Goal: Use online tool/utility: Utilize a website feature to perform a specific function

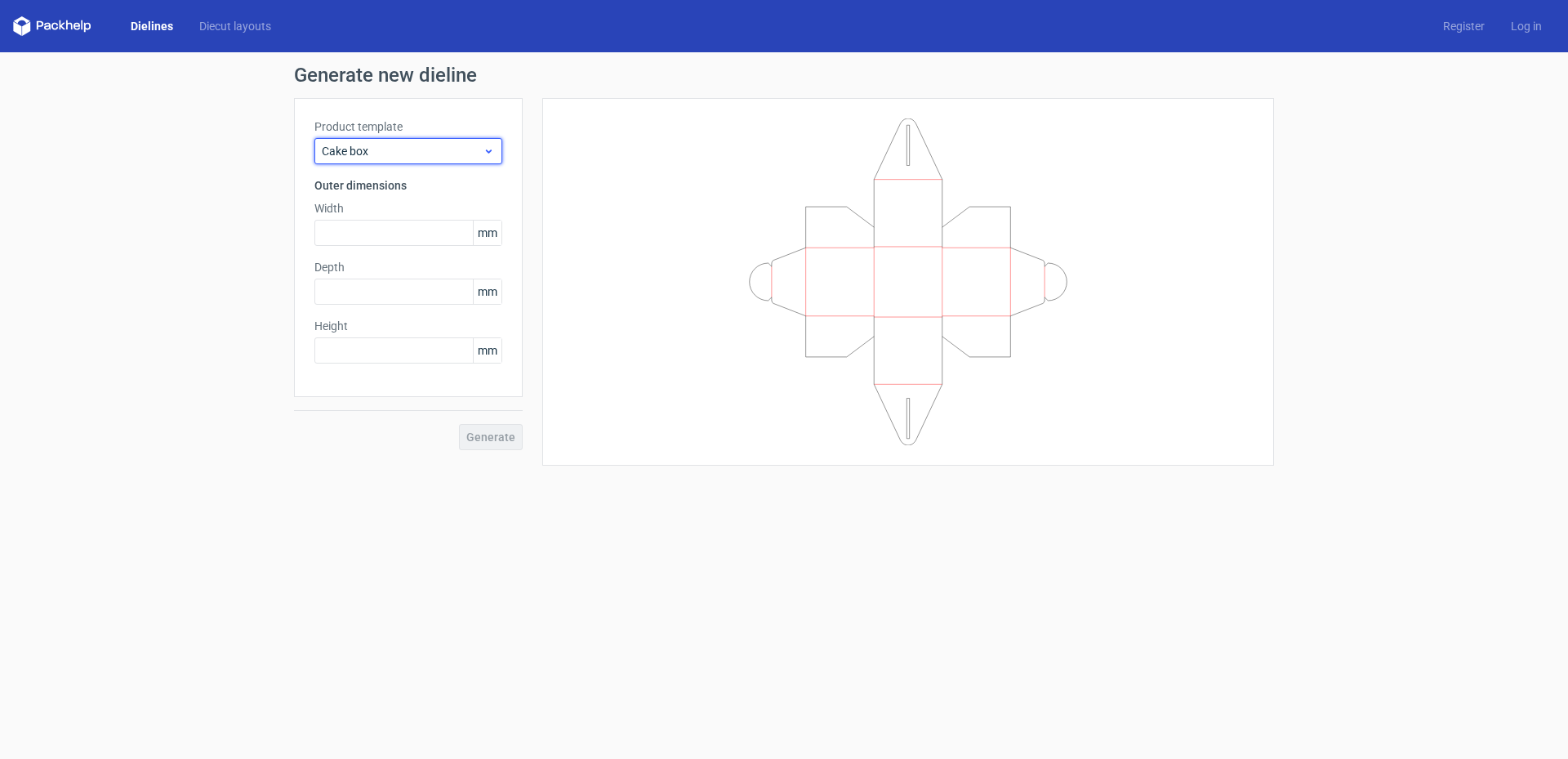
click at [492, 150] on icon at bounding box center [488, 151] width 12 height 13
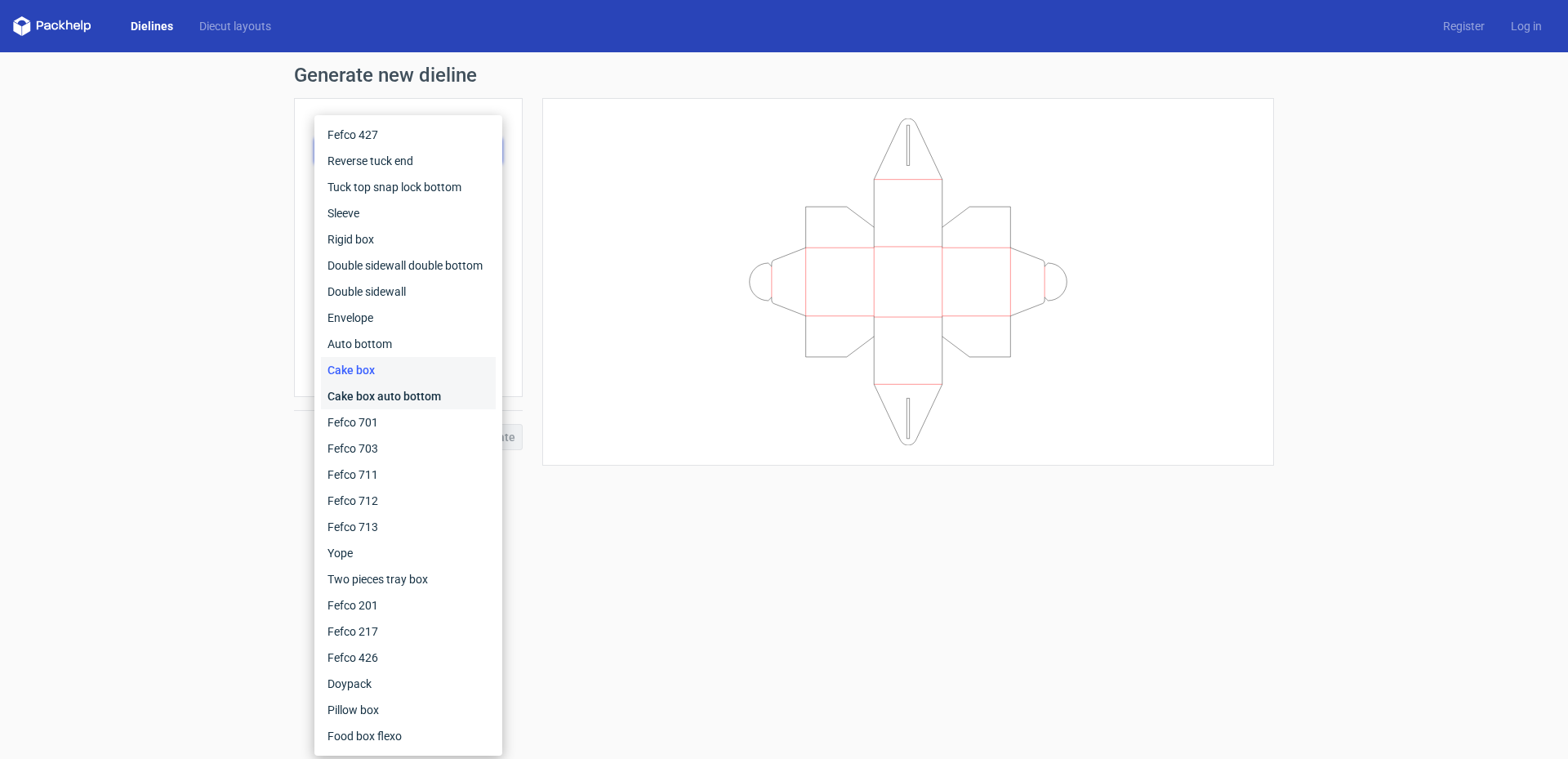
click at [438, 392] on div "Cake box auto bottom" at bounding box center [408, 396] width 175 height 26
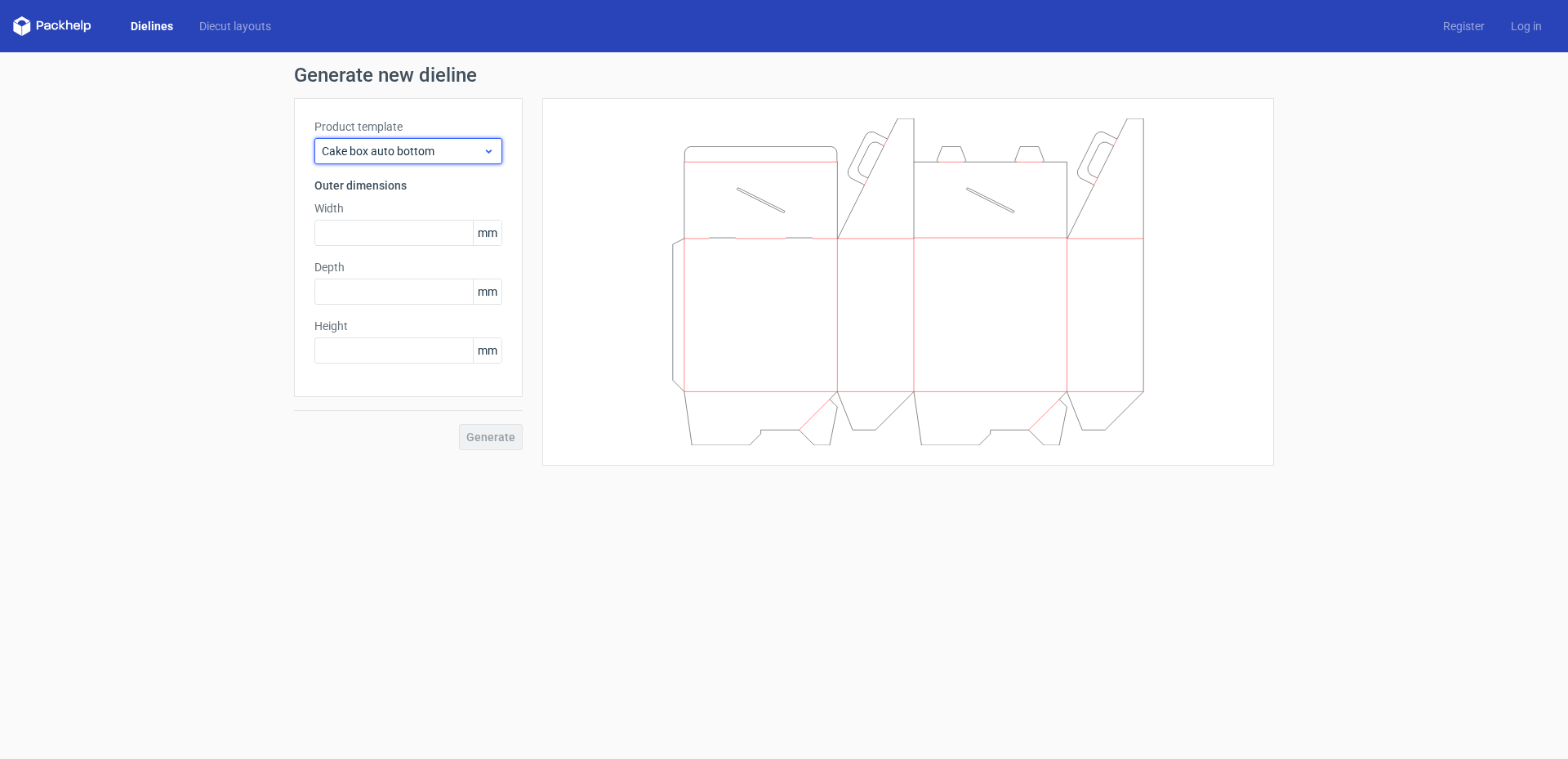
click at [489, 150] on icon at bounding box center [488, 151] width 12 height 13
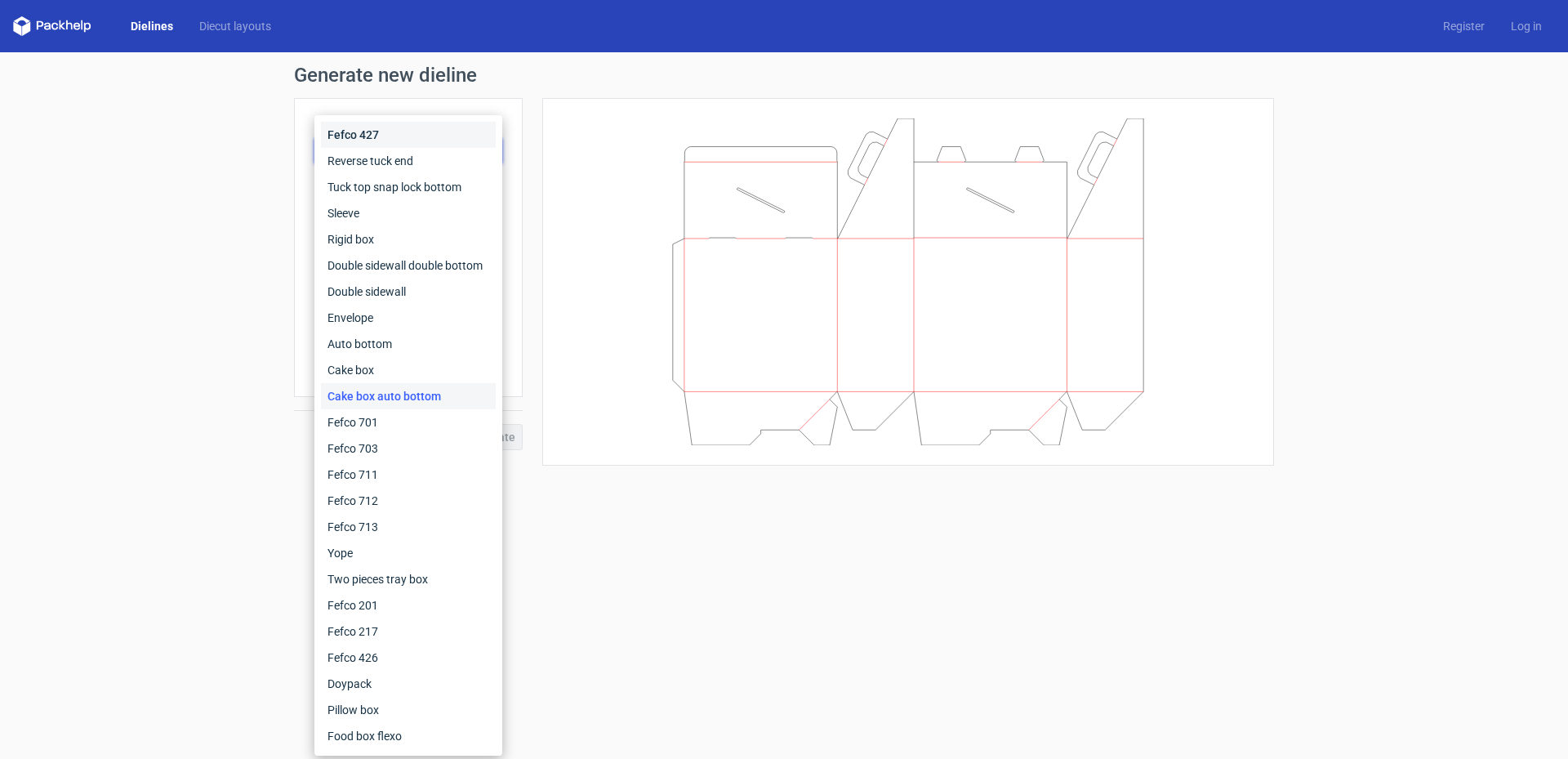
click at [387, 136] on div "Fefco 427" at bounding box center [408, 135] width 175 height 26
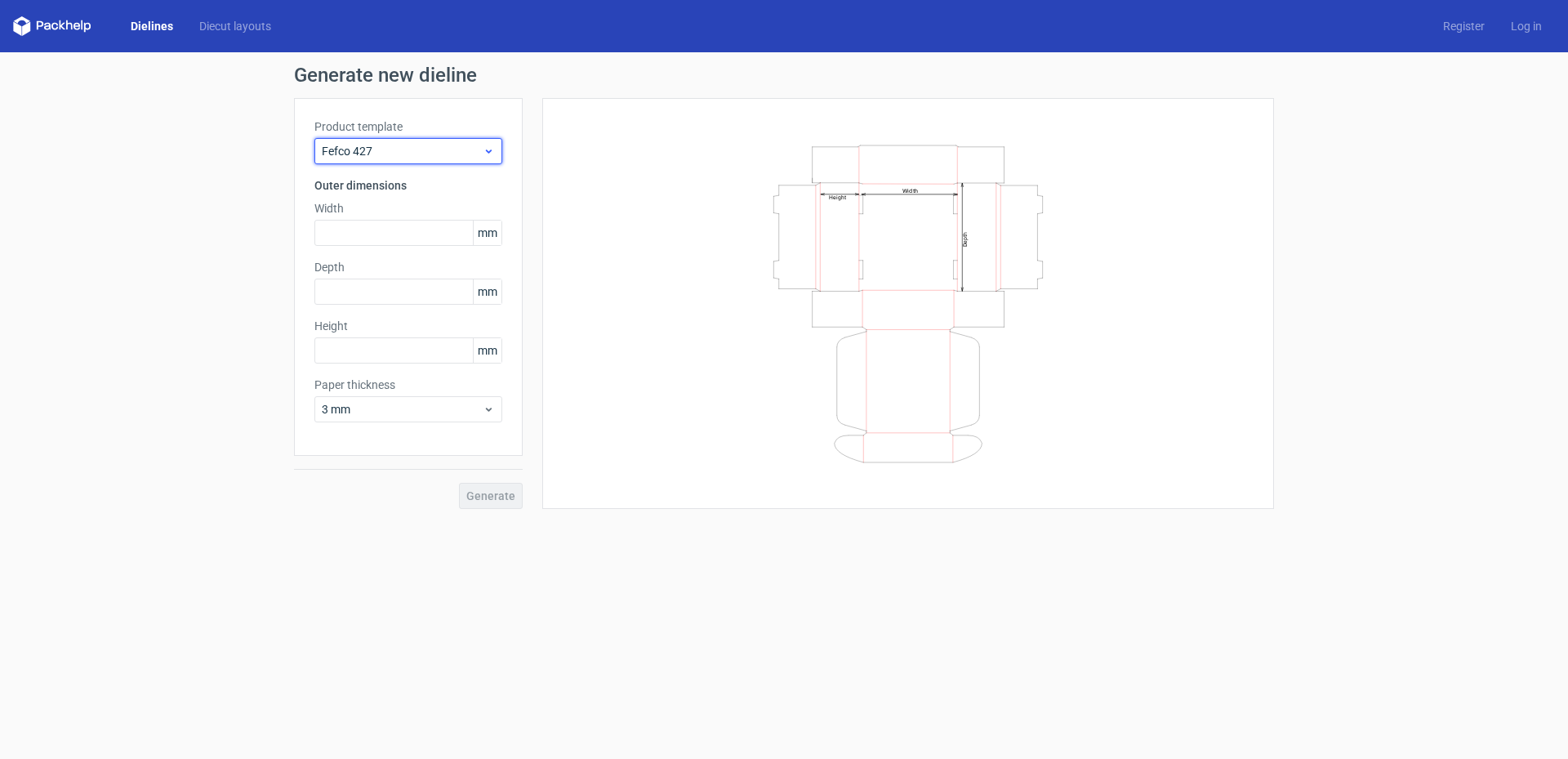
click at [395, 145] on span "Fefco 427" at bounding box center [401, 151] width 161 height 17
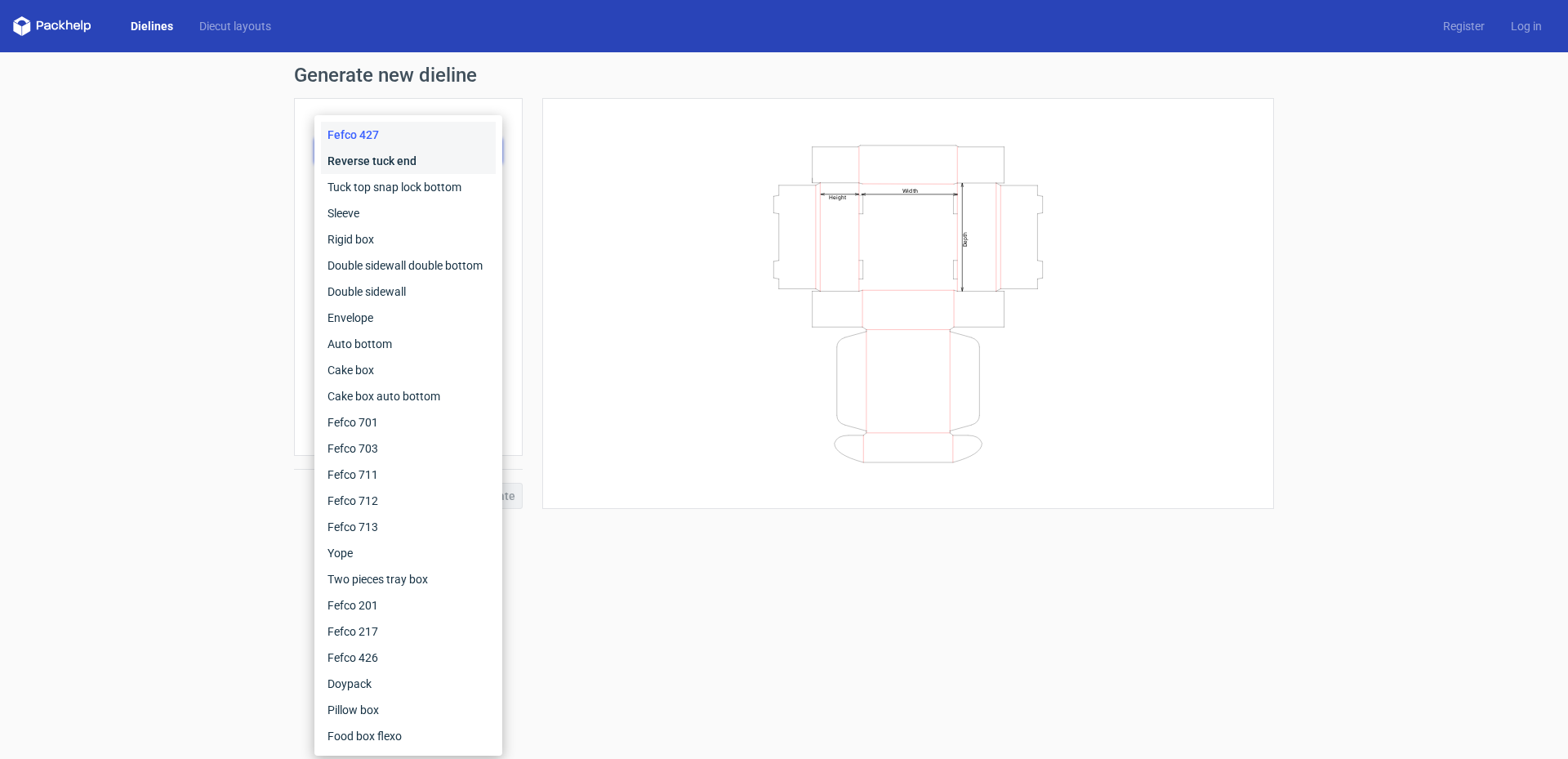
click at [386, 166] on div "Reverse tuck end" at bounding box center [408, 161] width 175 height 26
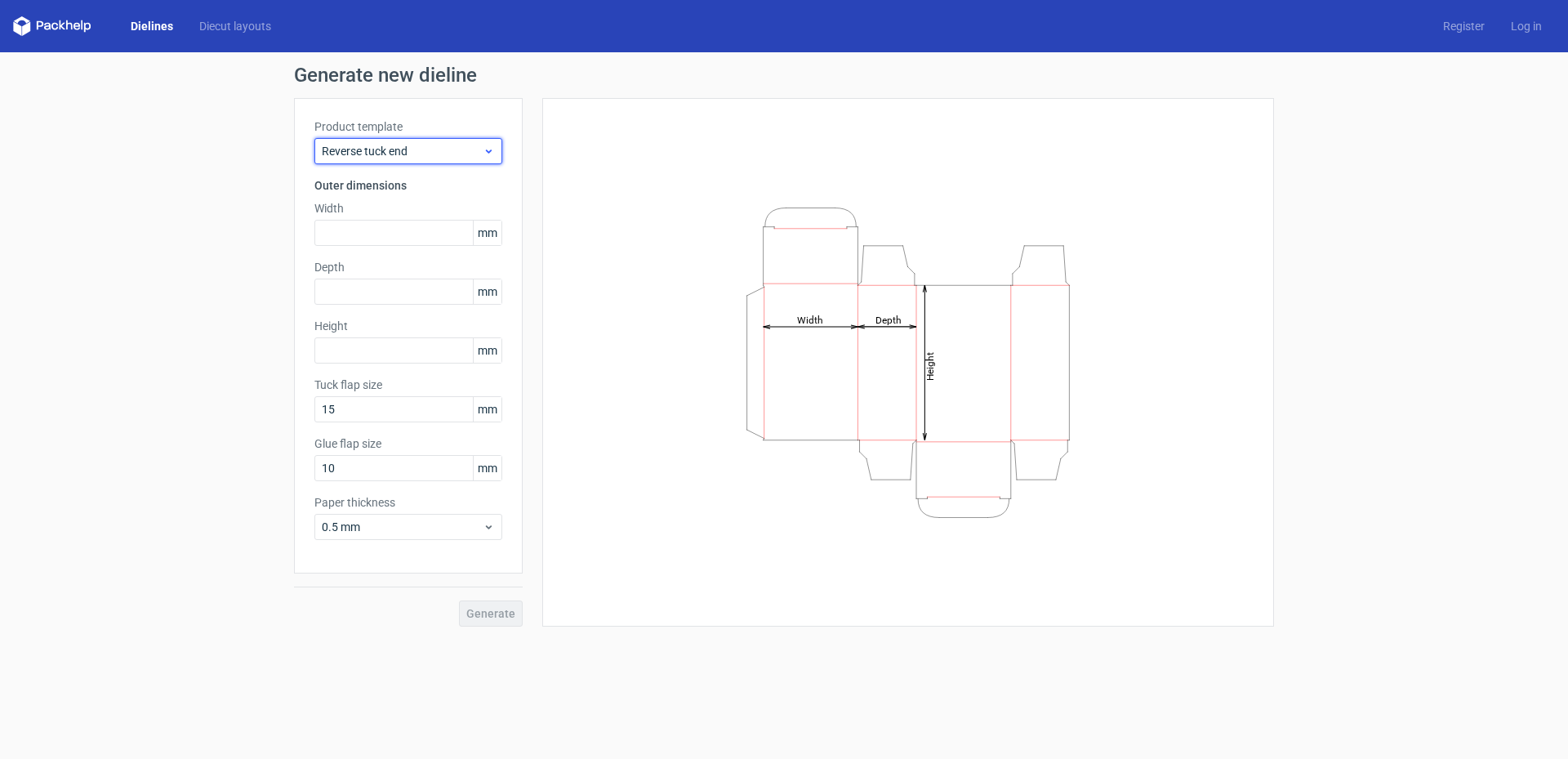
click at [412, 143] on span "Reverse tuck end" at bounding box center [401, 151] width 161 height 17
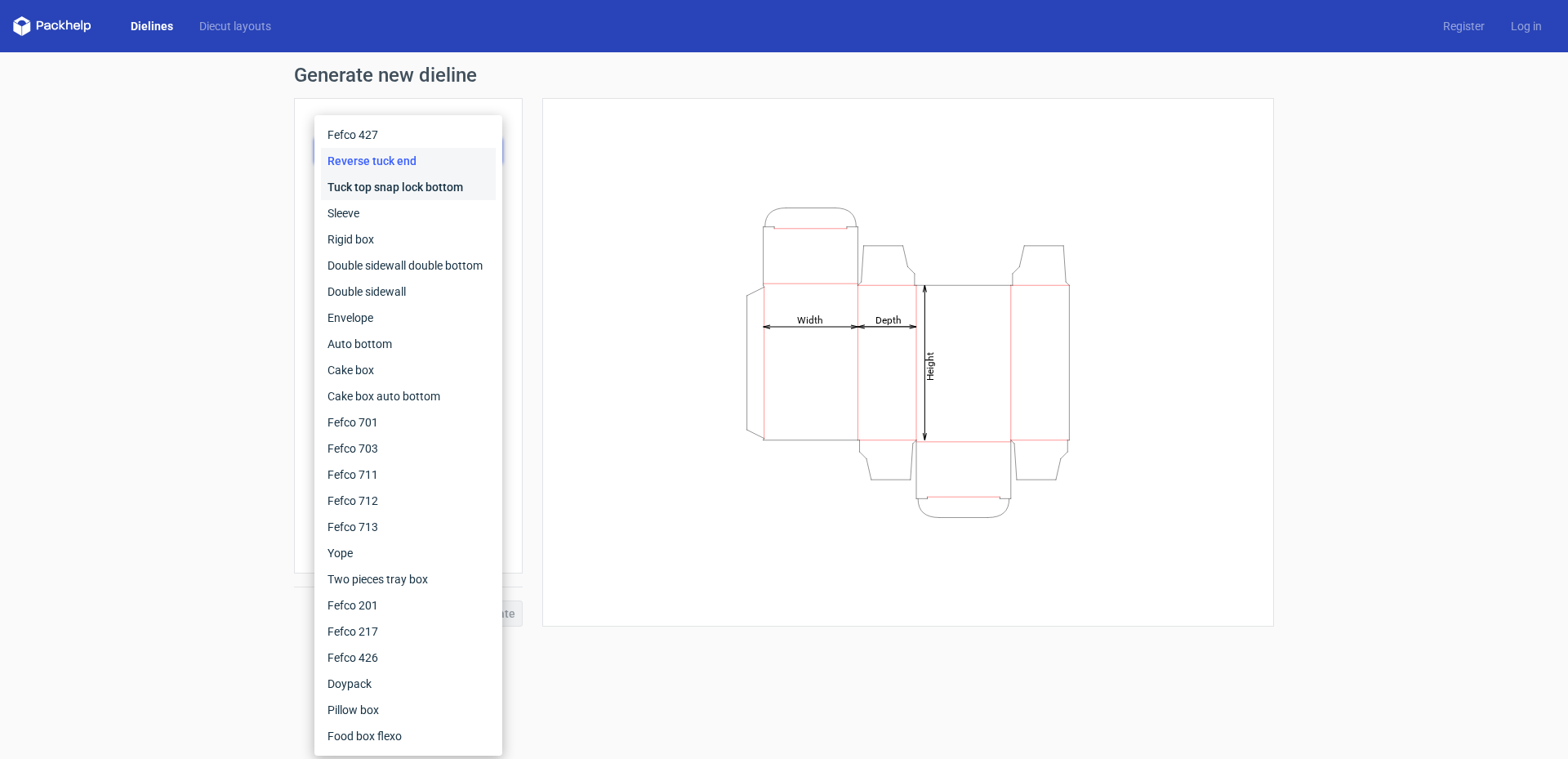
click at [411, 188] on div "Tuck top snap lock bottom" at bounding box center [408, 187] width 175 height 26
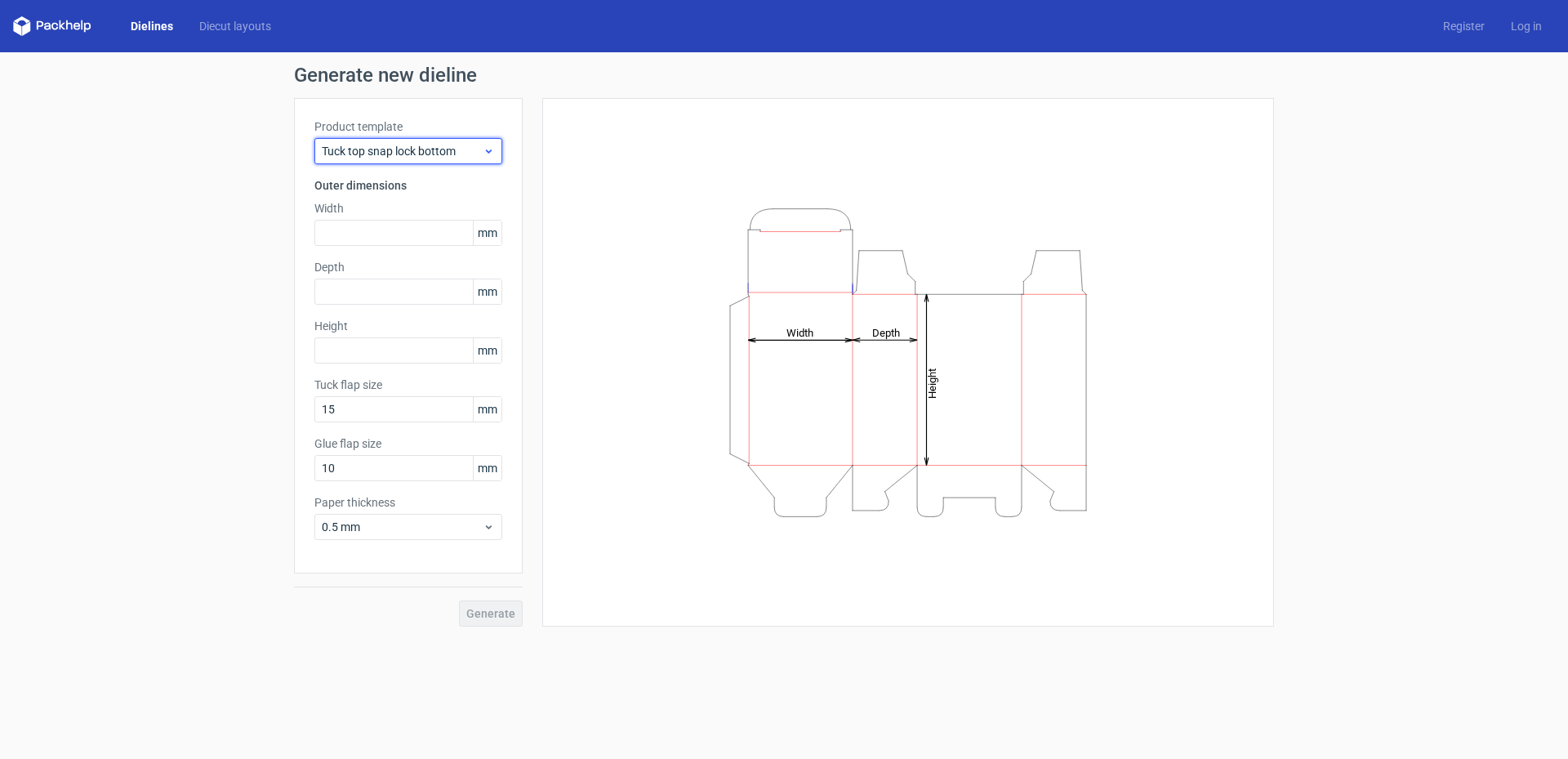
click at [415, 156] on span "Tuck top snap lock bottom" at bounding box center [401, 151] width 161 height 17
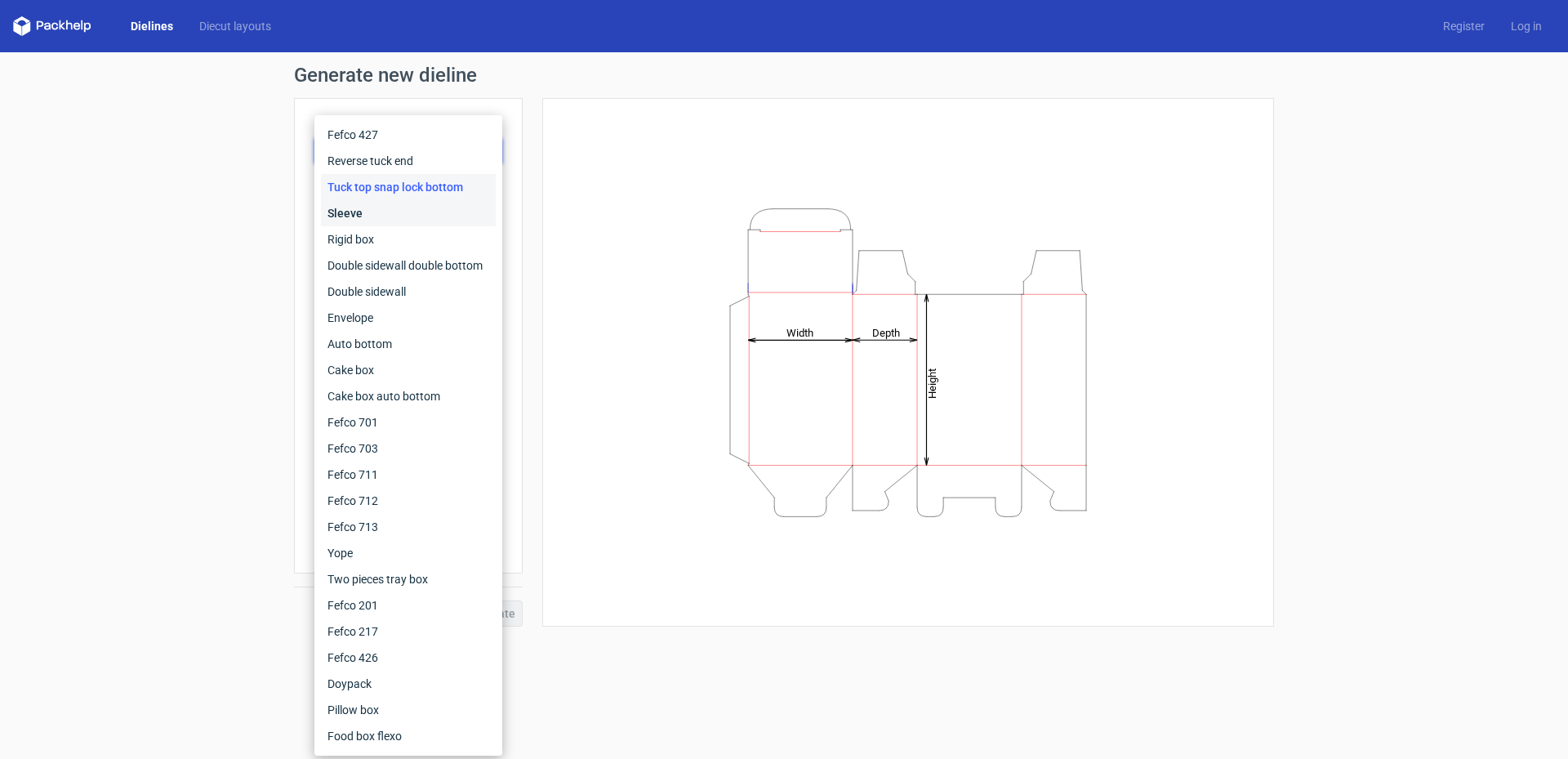
click at [404, 206] on div "Sleeve" at bounding box center [408, 213] width 175 height 26
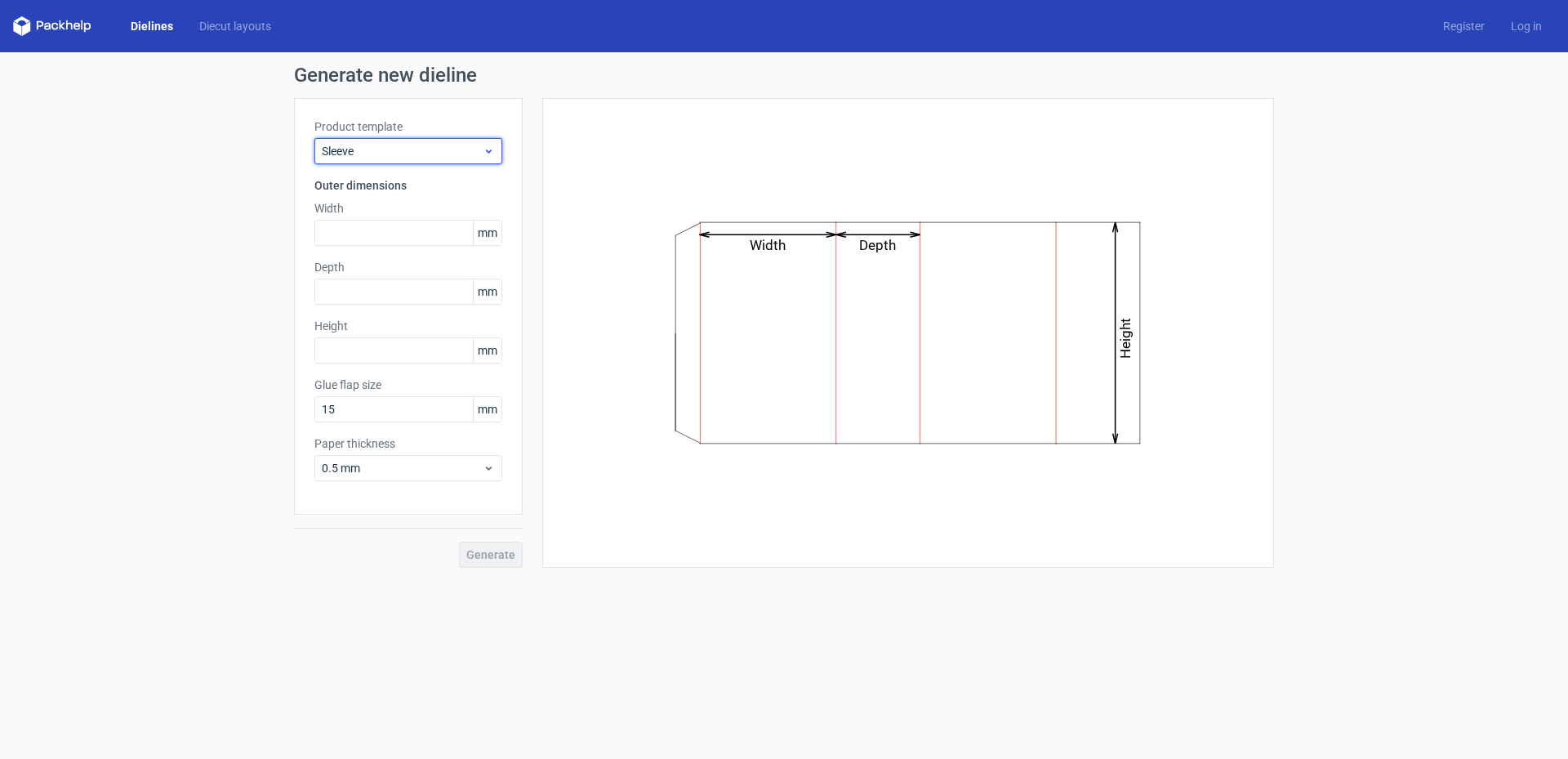
click at [408, 152] on span "Sleeve" at bounding box center [401, 151] width 161 height 17
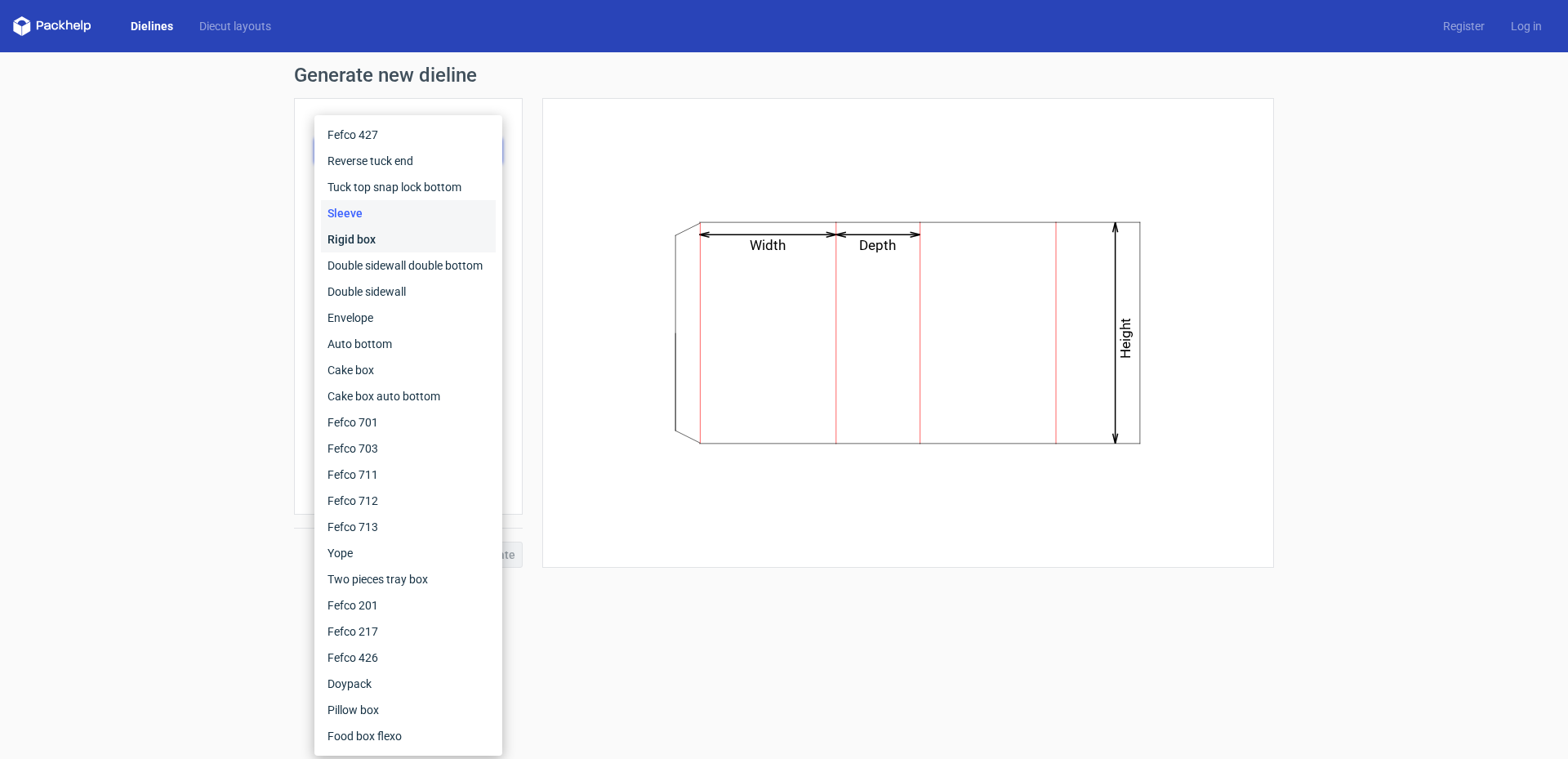
click at [388, 246] on div "Rigid box" at bounding box center [408, 239] width 175 height 26
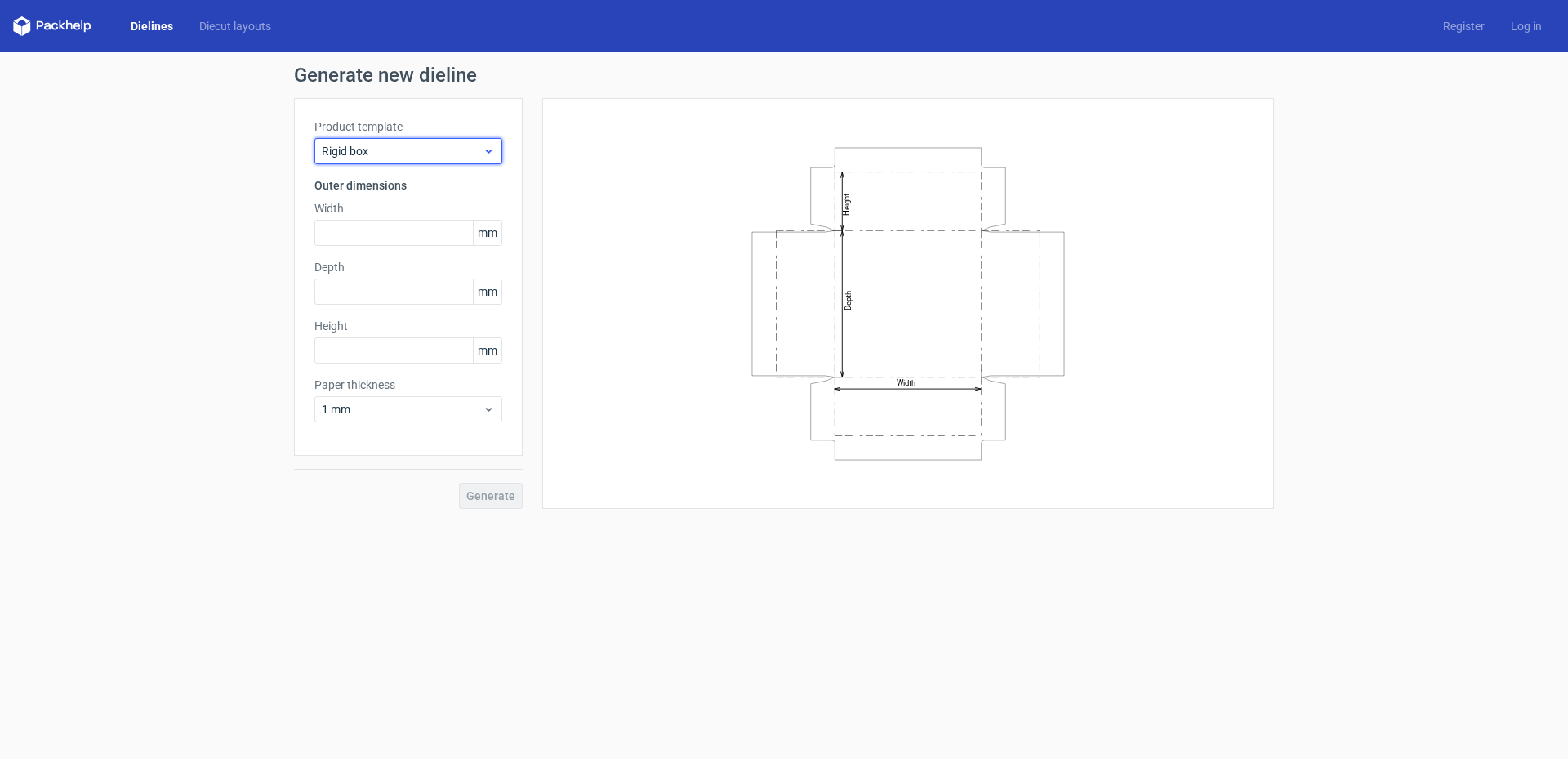
click at [408, 151] on span "Rigid box" at bounding box center [401, 151] width 161 height 17
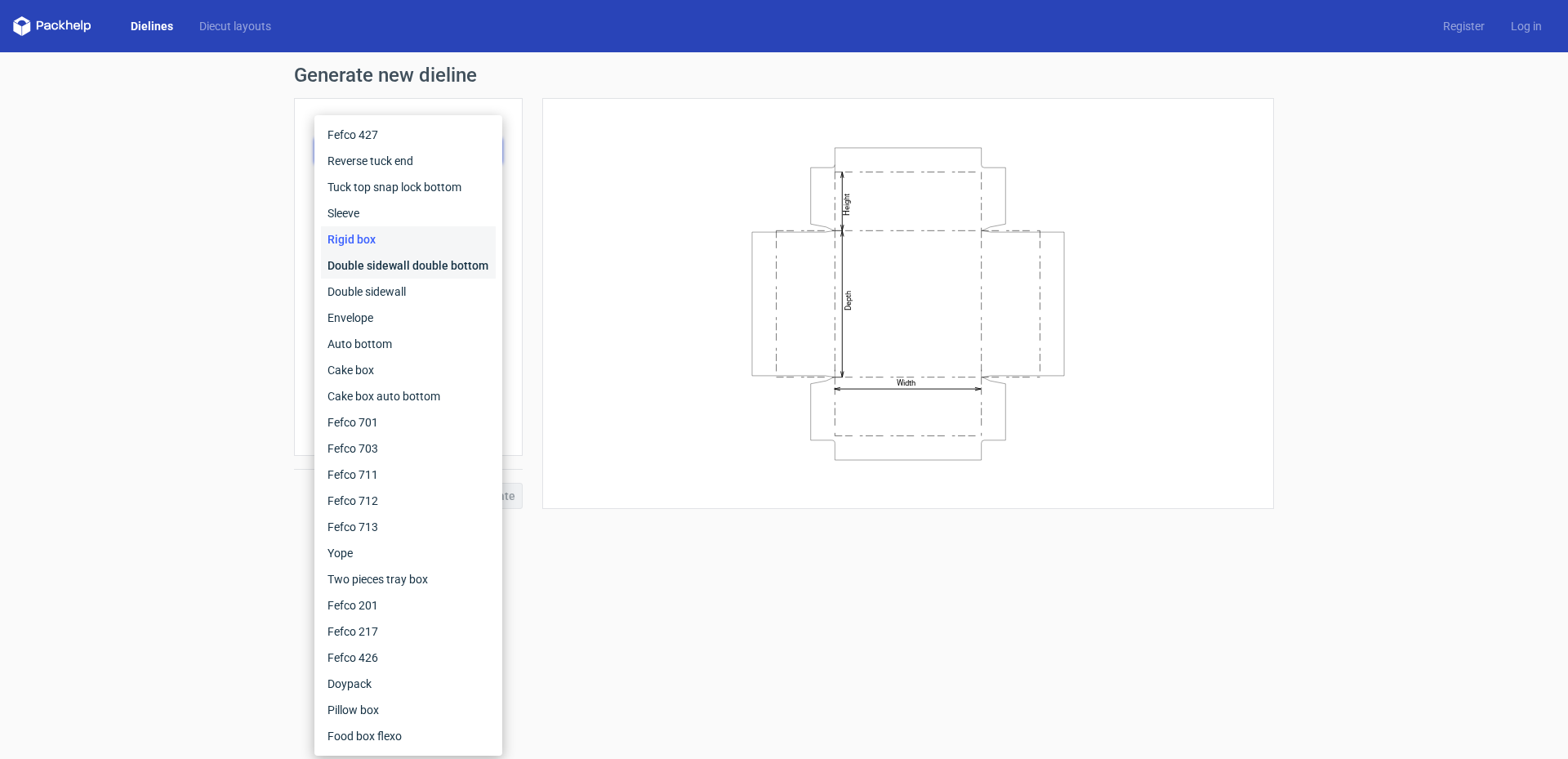
click at [393, 267] on div "Double sidewall double bottom" at bounding box center [408, 266] width 175 height 26
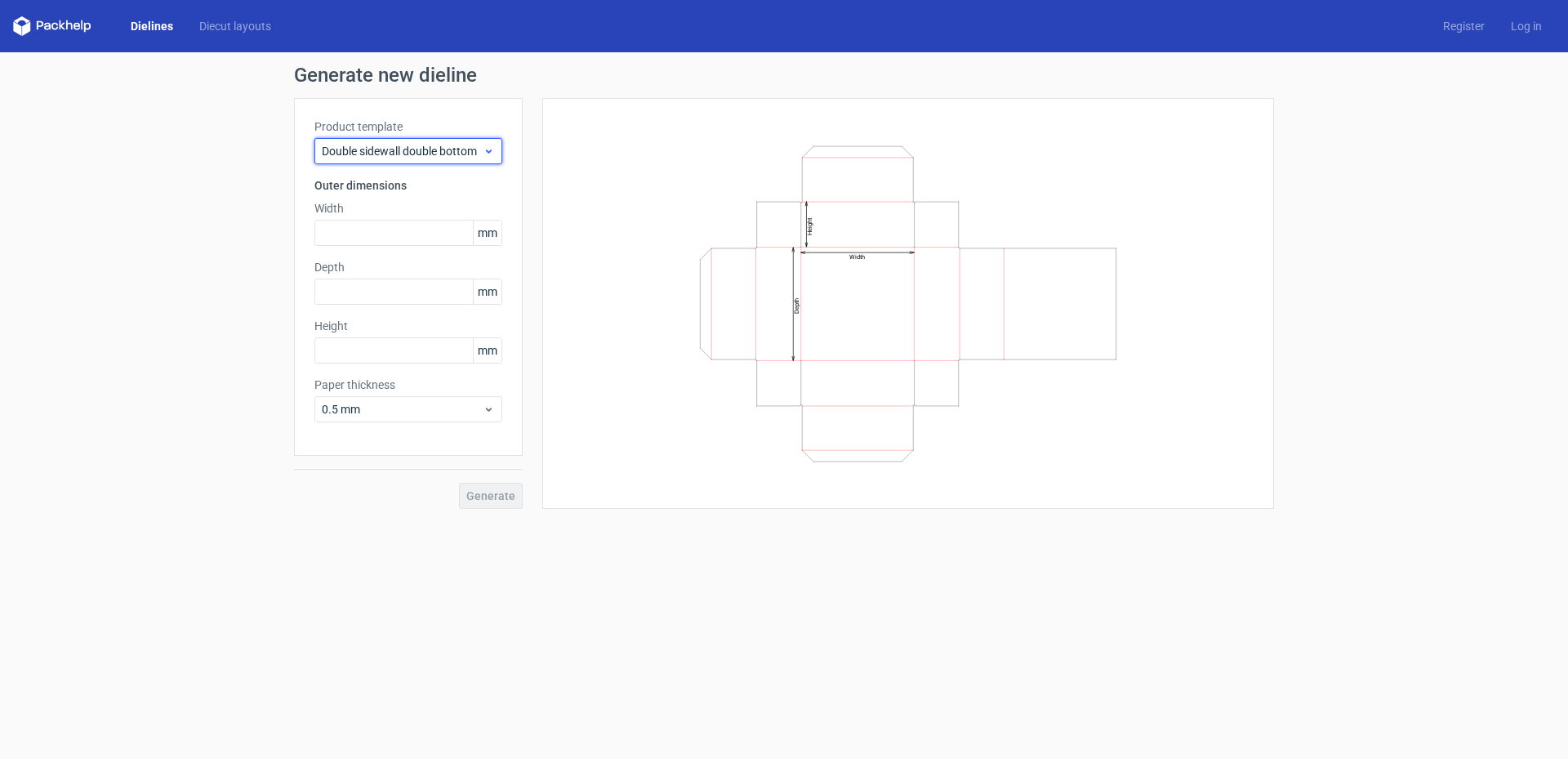
click at [418, 152] on span "Double sidewall double bottom" at bounding box center [401, 151] width 161 height 17
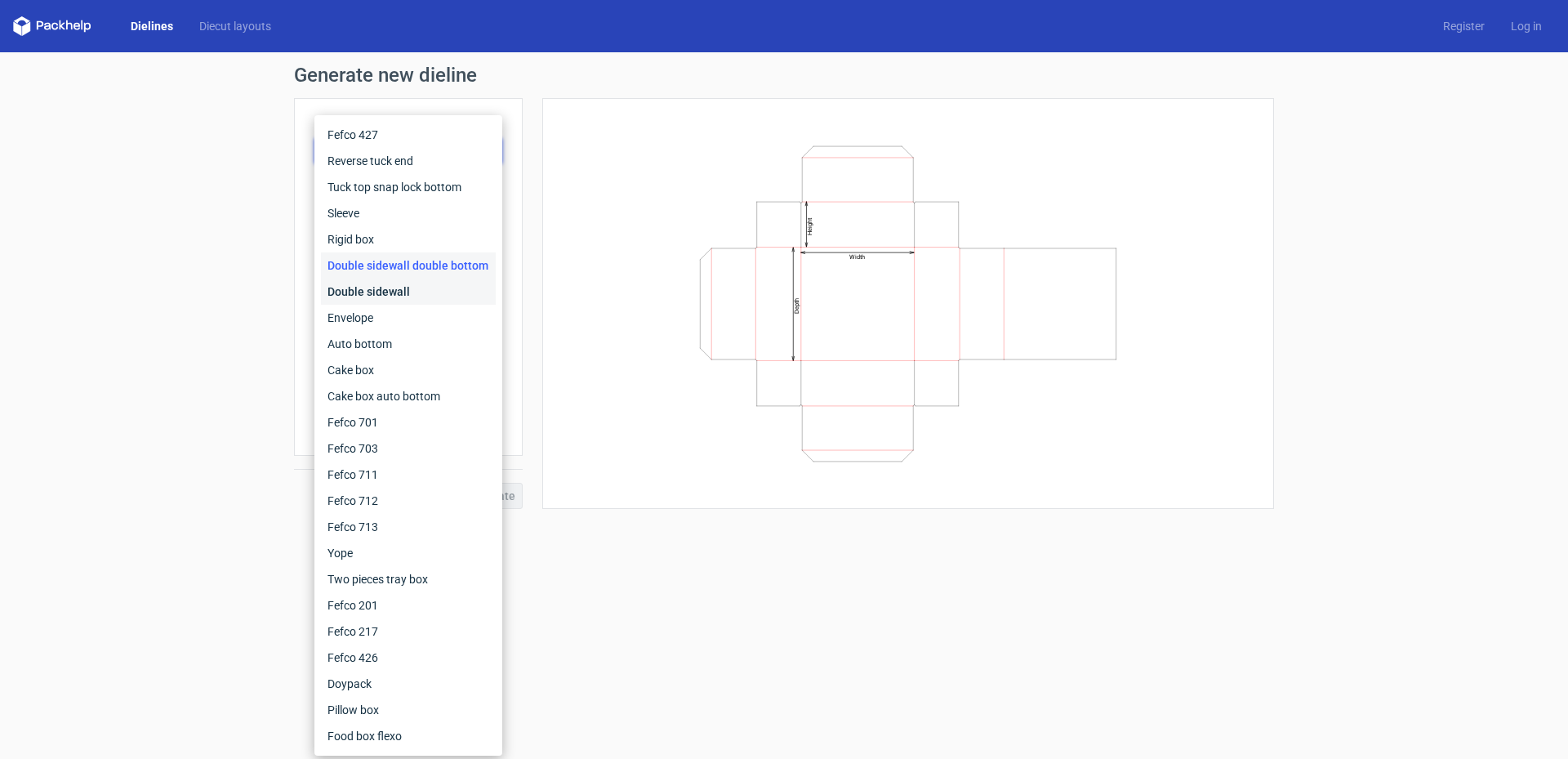
click at [400, 281] on div "Double sidewall" at bounding box center [408, 292] width 175 height 26
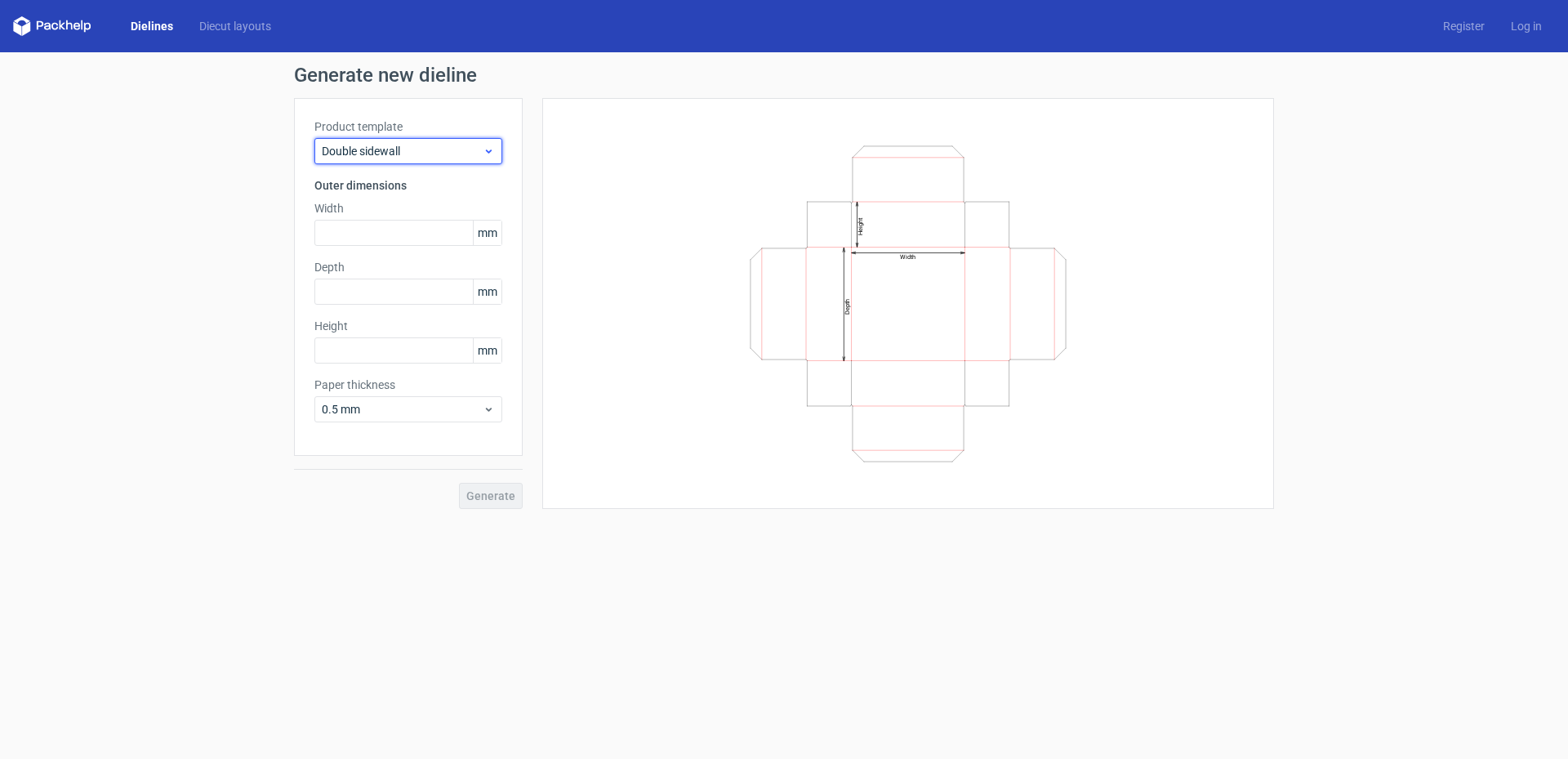
click at [400, 148] on span "Double sidewall" at bounding box center [401, 151] width 161 height 17
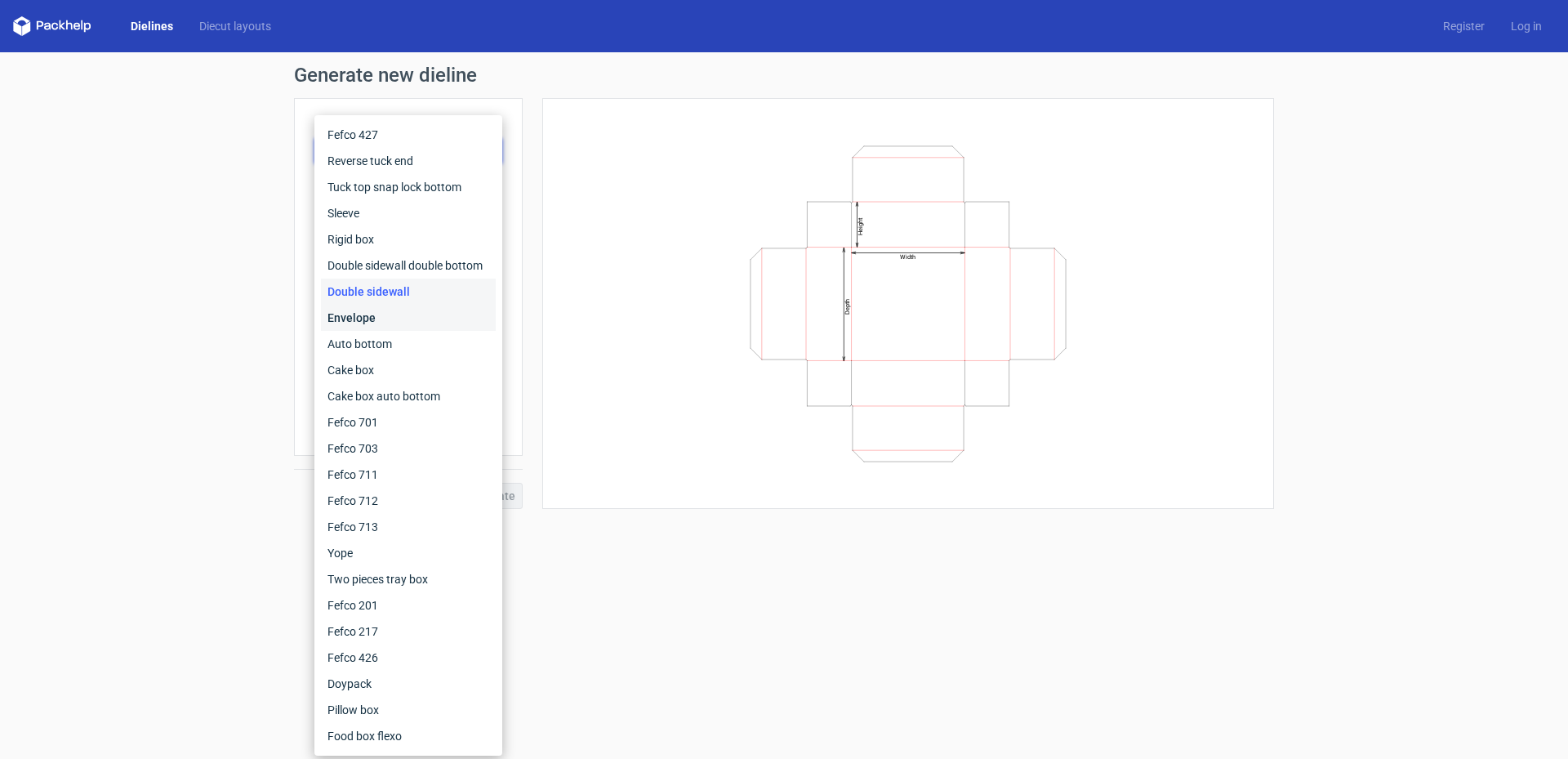
click at [407, 315] on div "Envelope" at bounding box center [408, 318] width 175 height 26
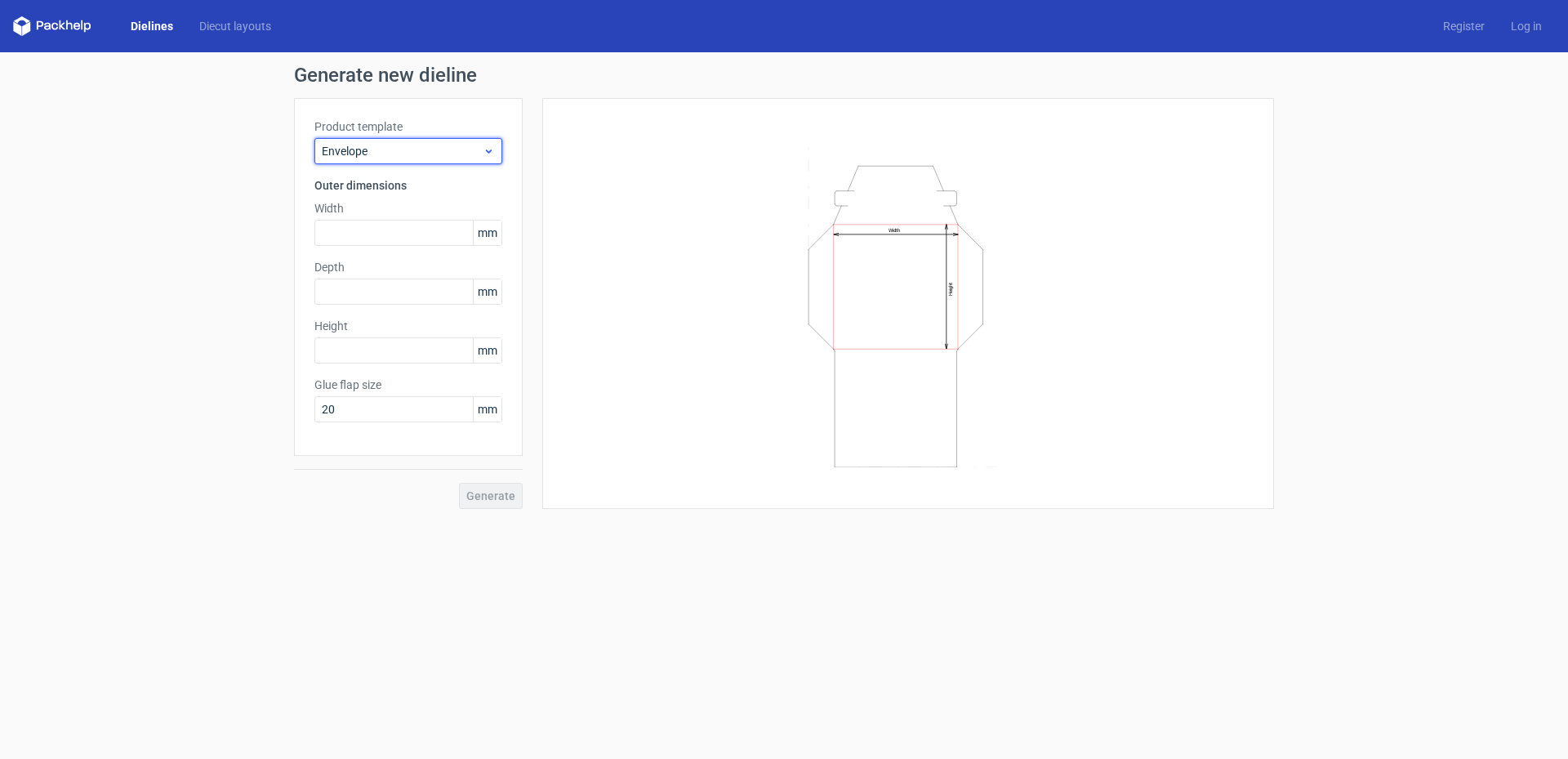
click at [412, 150] on span "Envelope" at bounding box center [401, 151] width 161 height 17
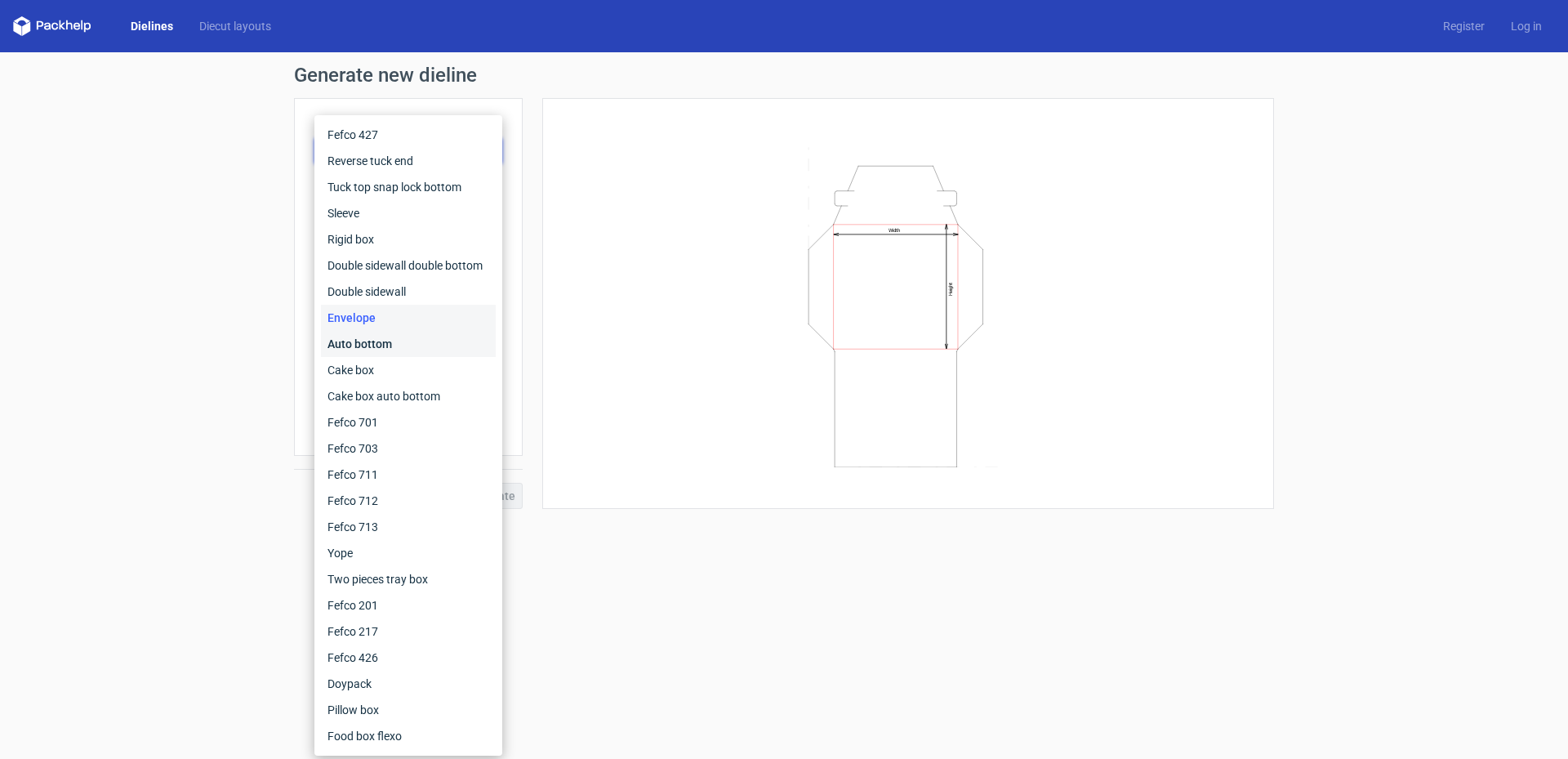
click at [387, 347] on div "Auto bottom" at bounding box center [408, 344] width 175 height 26
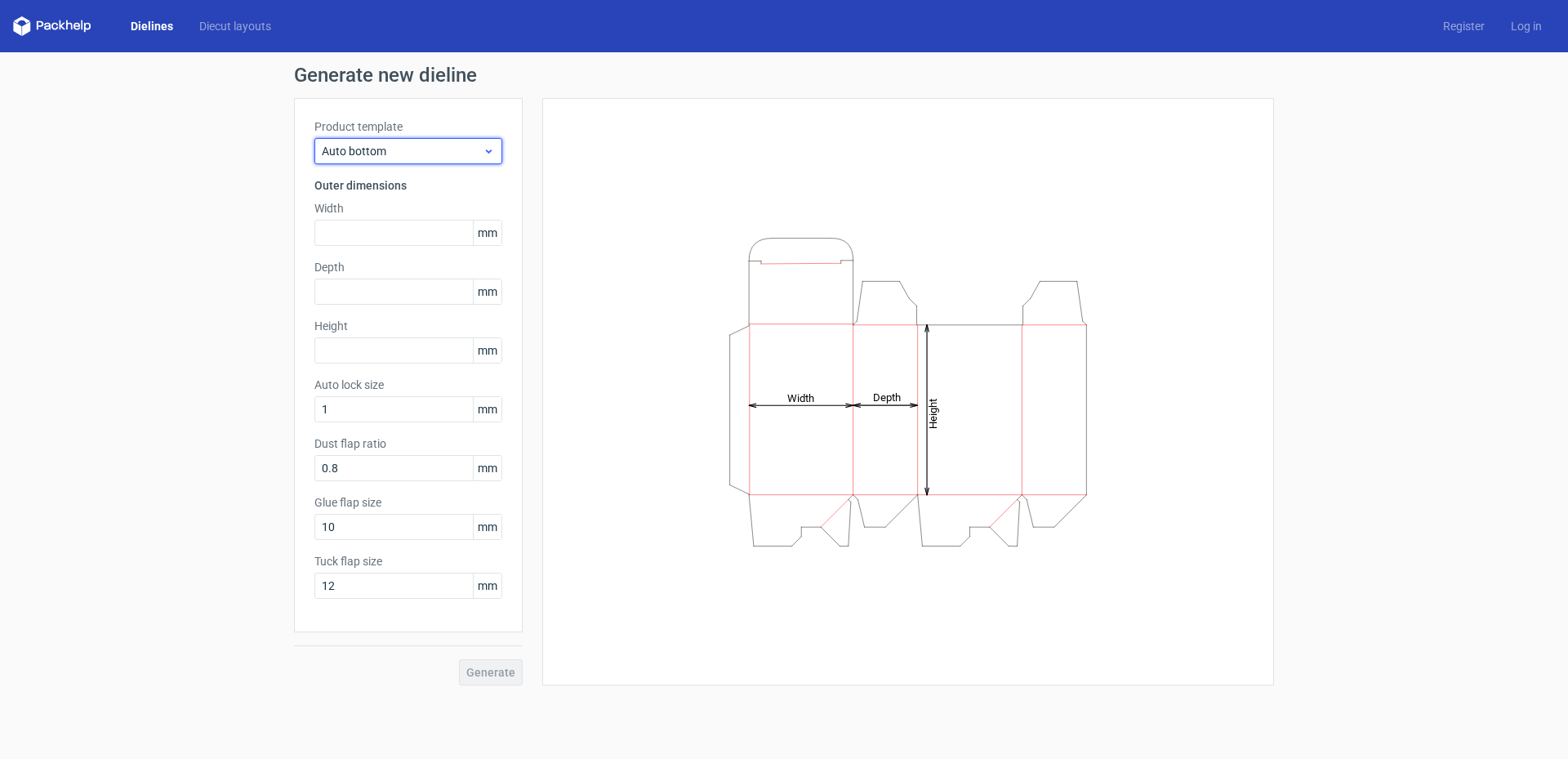
click at [415, 152] on span "Auto bottom" at bounding box center [401, 151] width 161 height 17
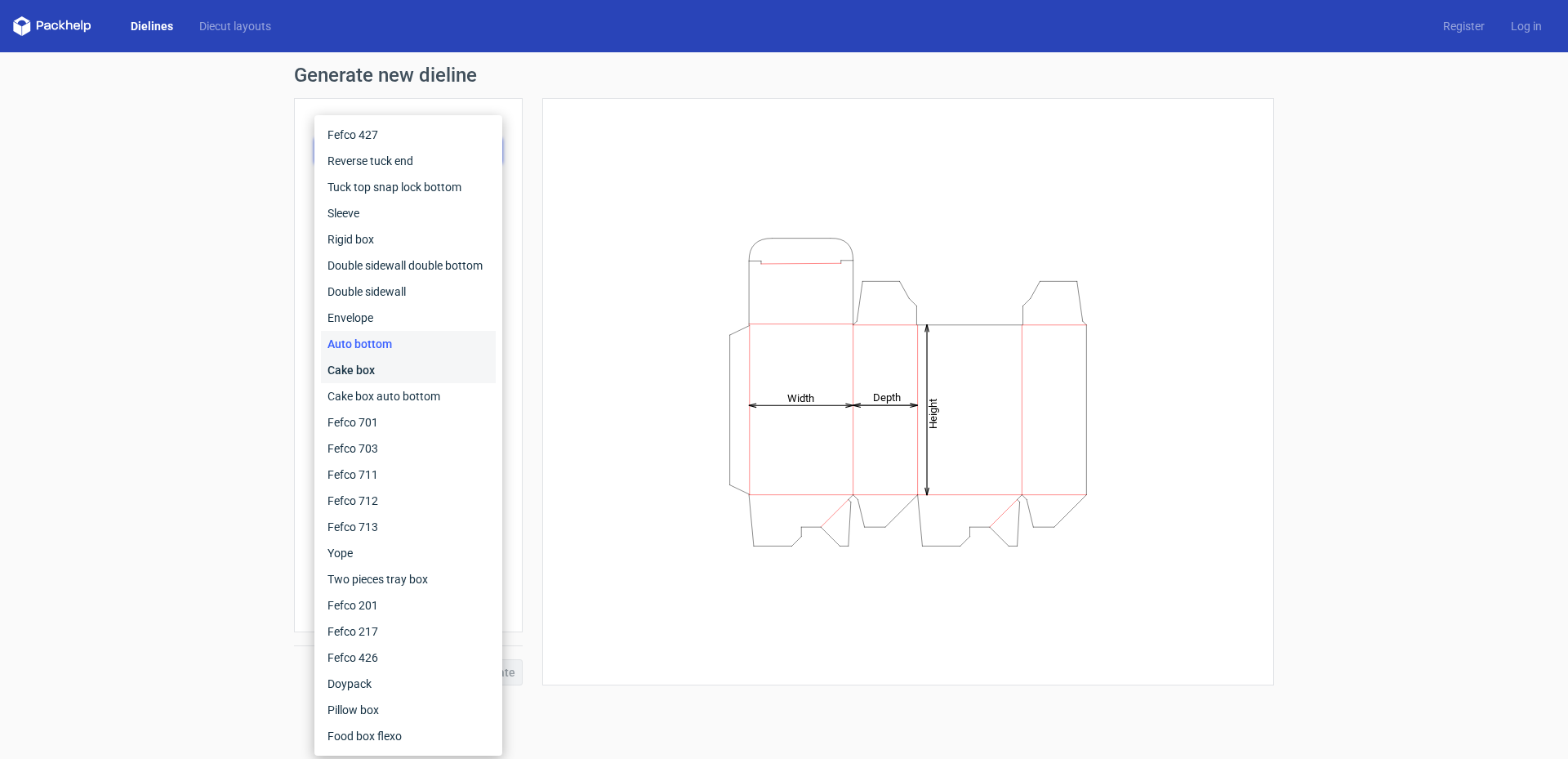
click at [384, 361] on div "Cake box" at bounding box center [408, 370] width 175 height 26
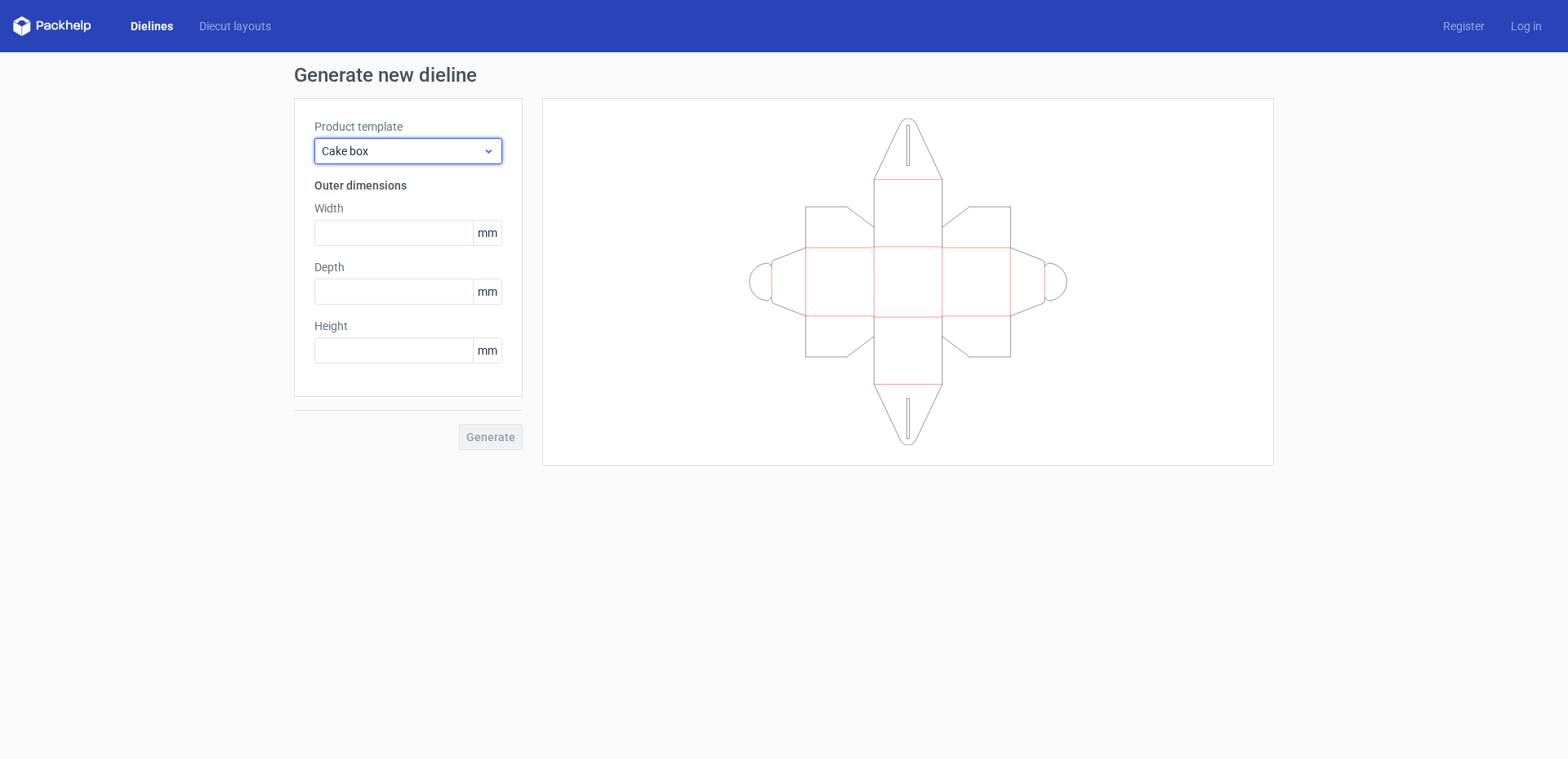
click at [401, 155] on span "Cake box" at bounding box center [401, 151] width 161 height 17
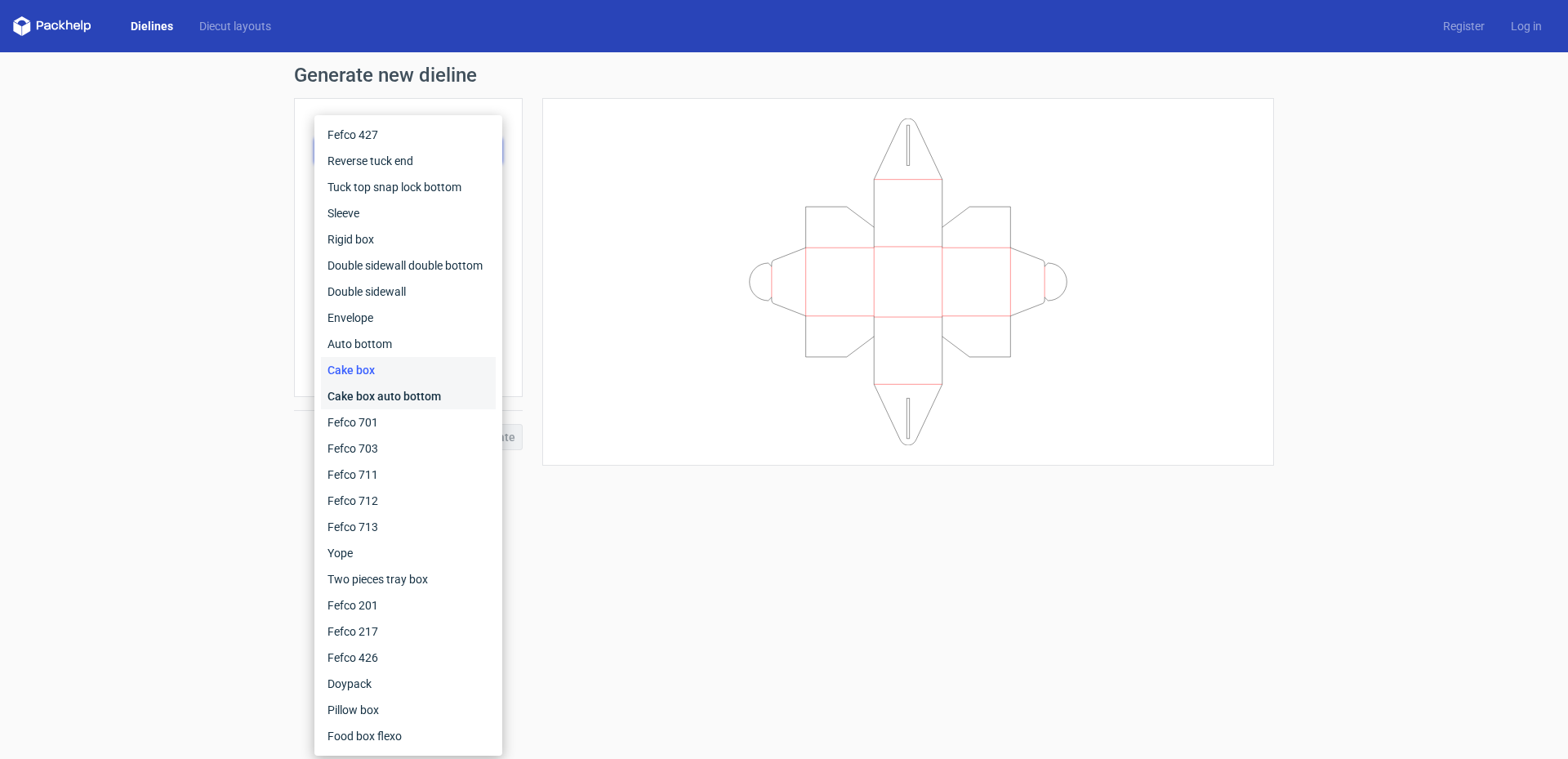
click at [400, 399] on div "Cake box auto bottom" at bounding box center [408, 396] width 175 height 26
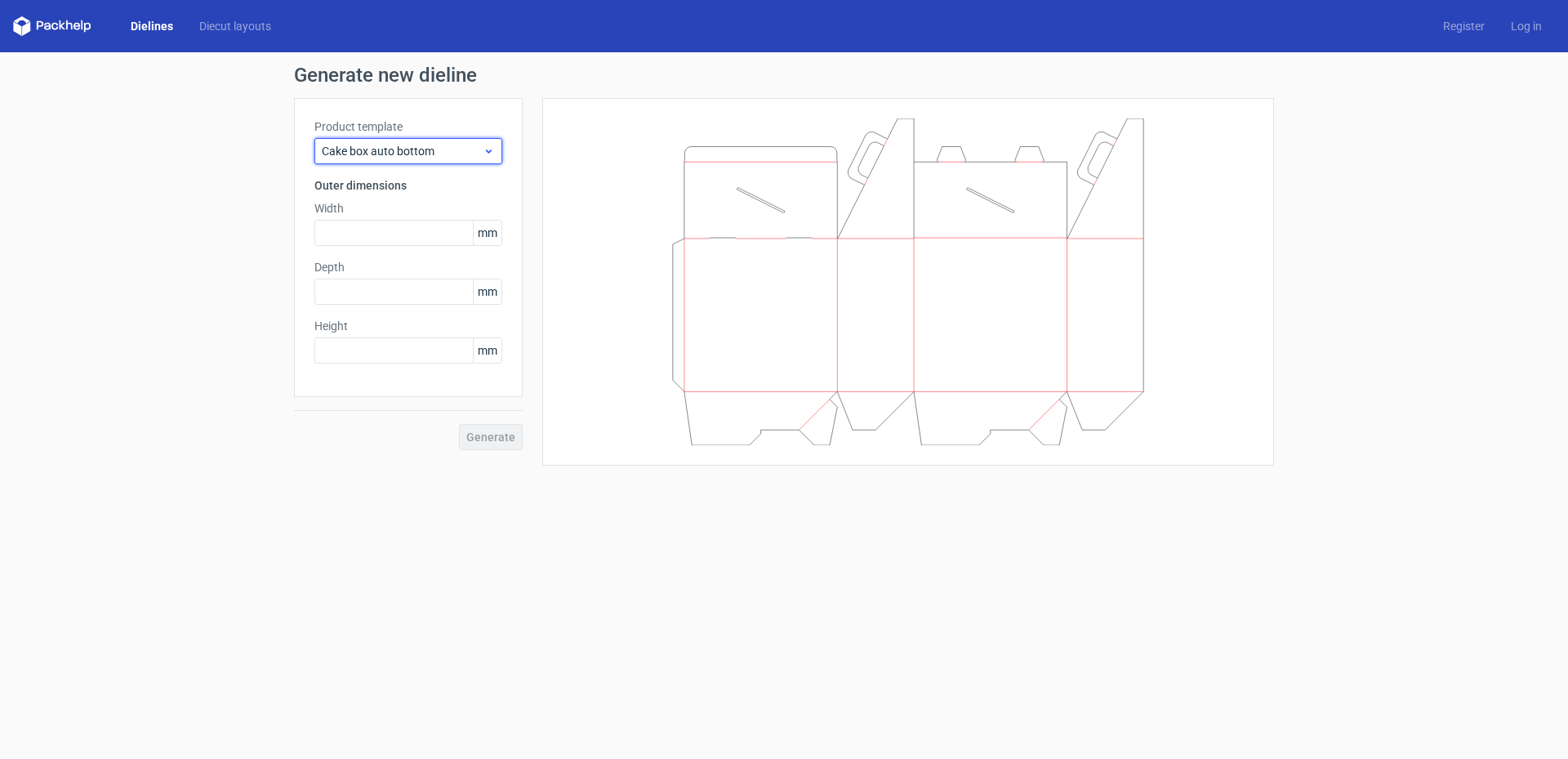
click at [414, 153] on span "Cake box auto bottom" at bounding box center [401, 151] width 161 height 17
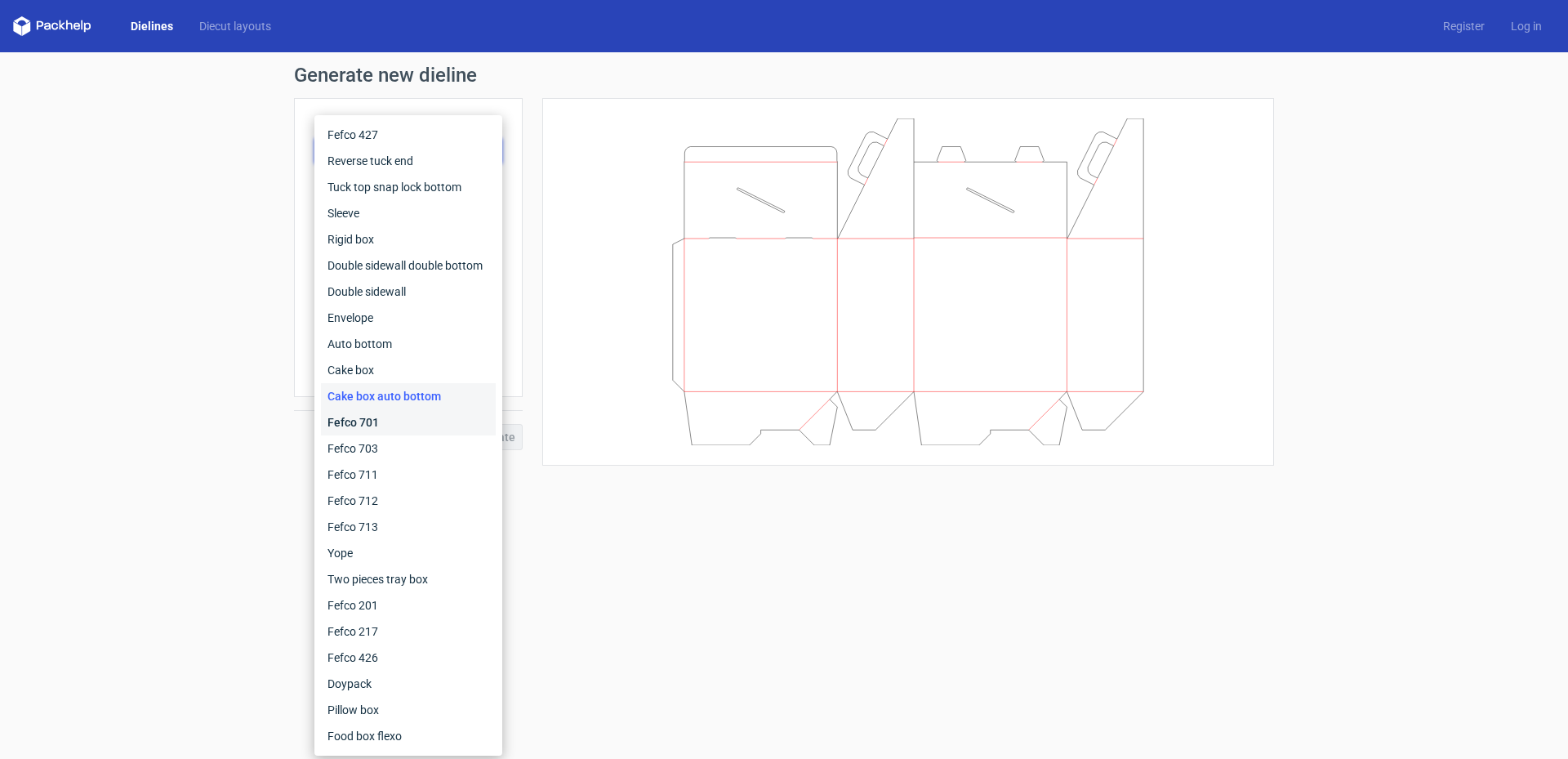
click at [389, 422] on div "Fefco 701" at bounding box center [408, 422] width 175 height 26
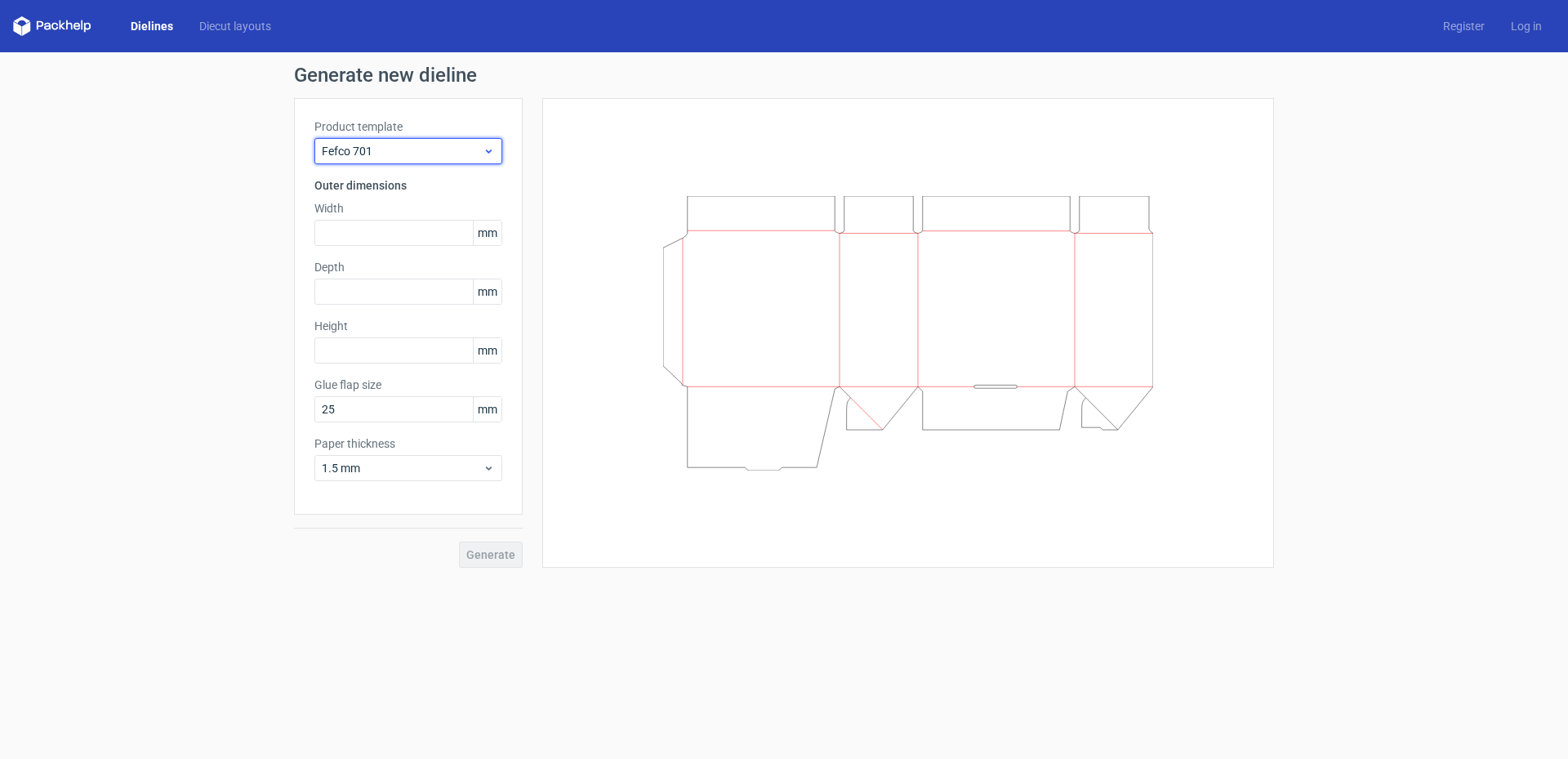
click at [441, 146] on span "Fefco 701" at bounding box center [401, 151] width 161 height 17
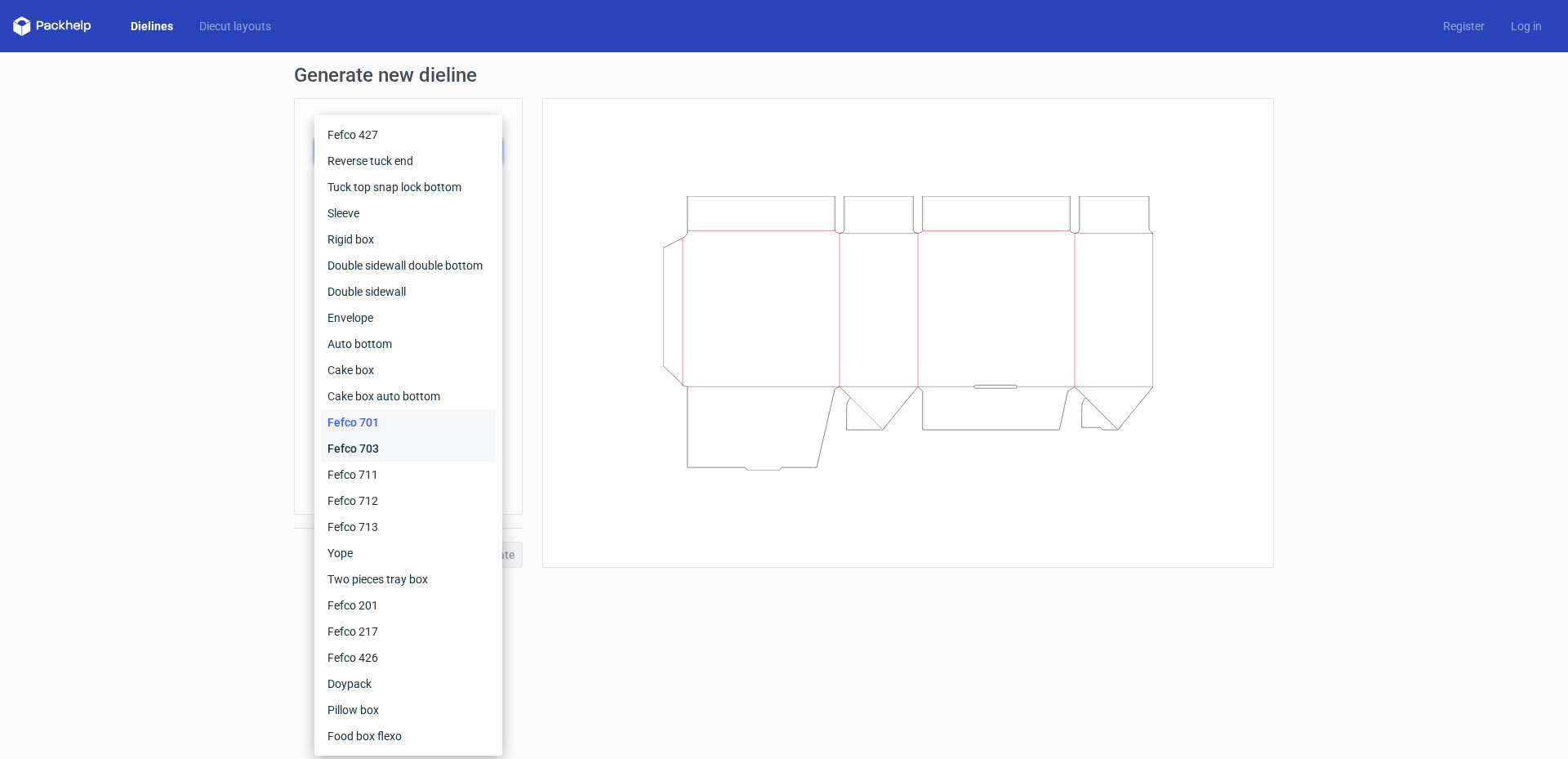
click at [388, 446] on div "Fefco 703" at bounding box center [408, 449] width 175 height 26
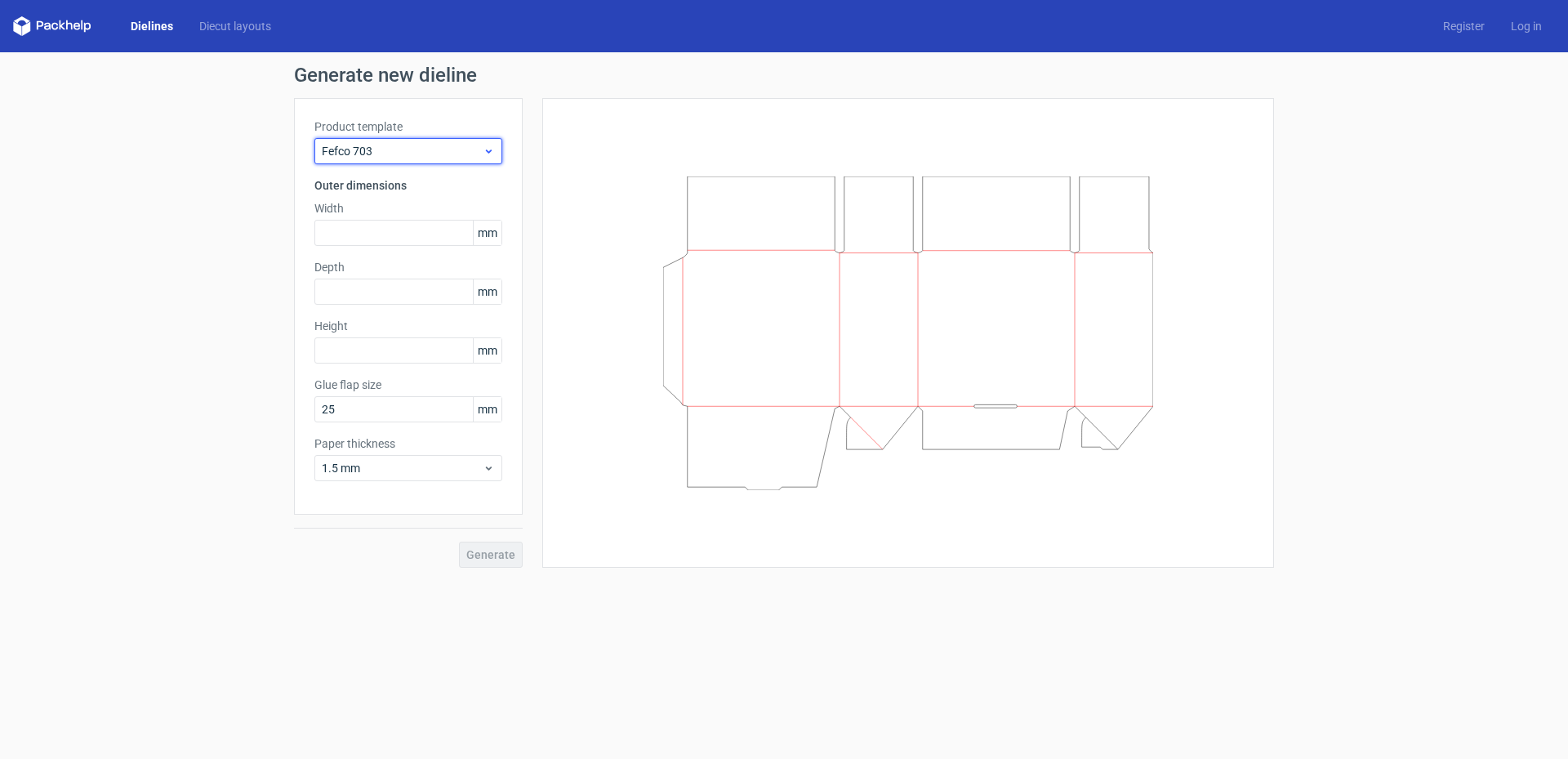
click at [463, 151] on span "Fefco 703" at bounding box center [401, 151] width 161 height 17
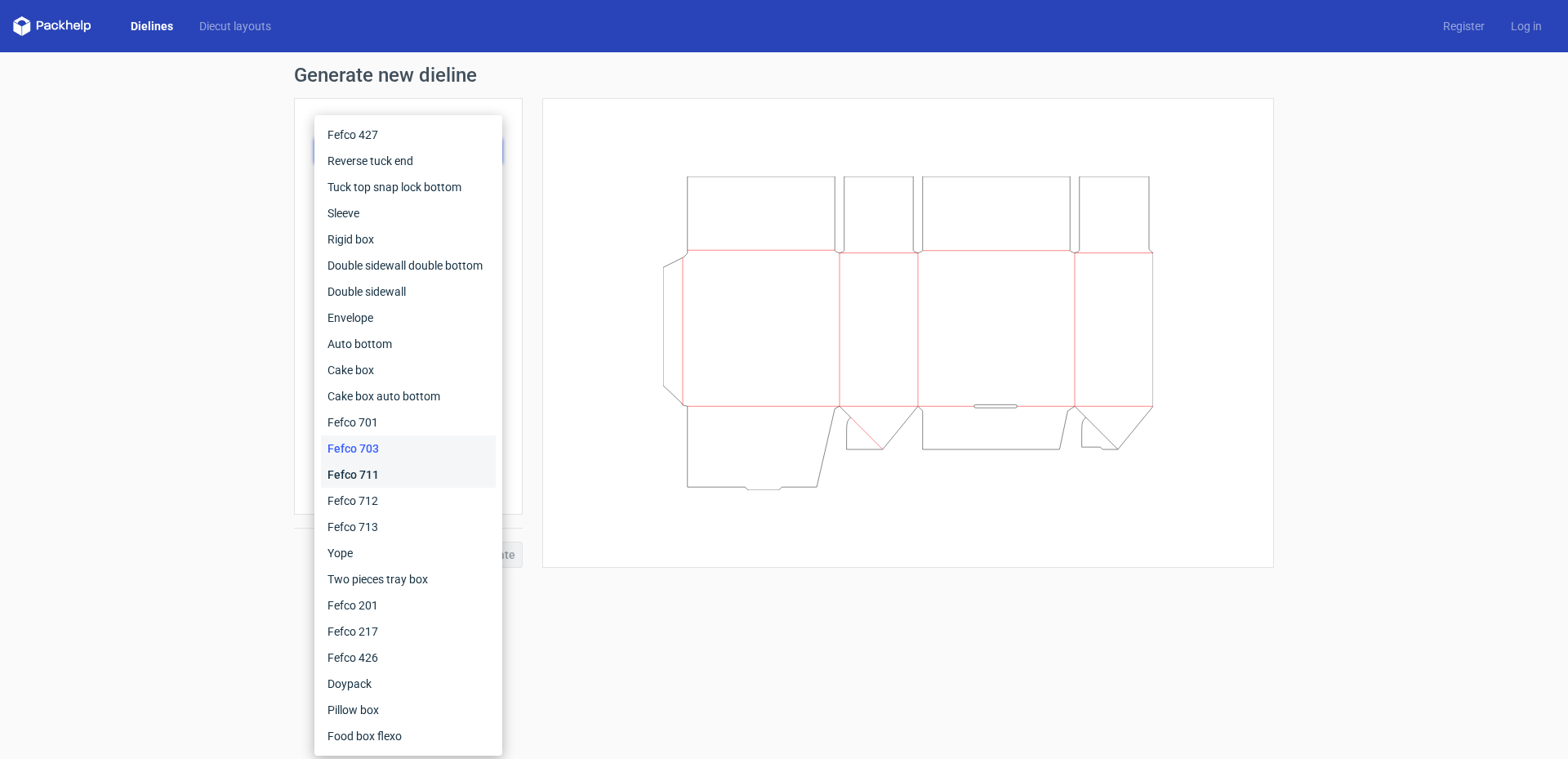
click at [405, 476] on div "Fefco 711" at bounding box center [408, 475] width 175 height 26
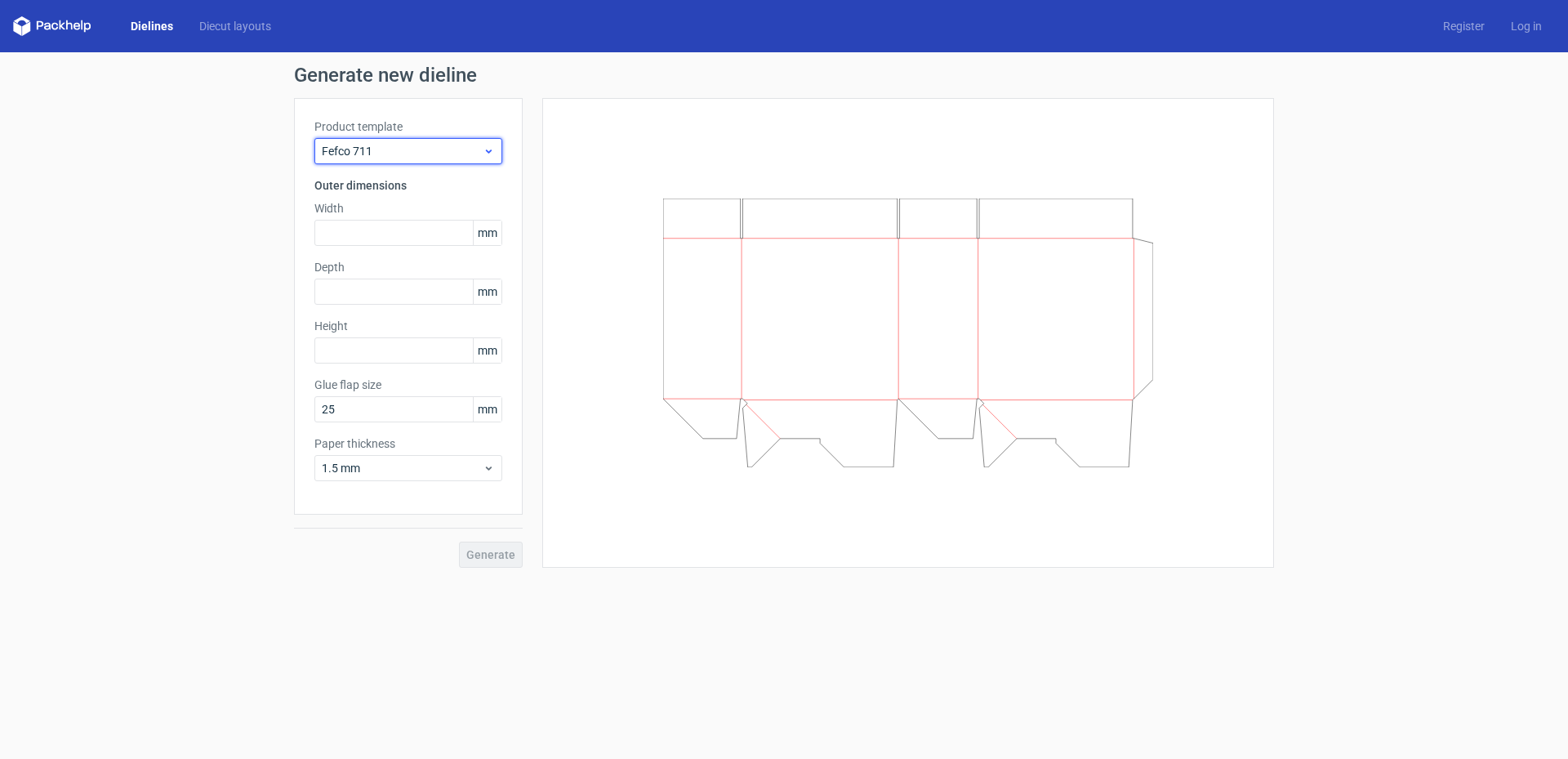
click at [411, 150] on span "Fefco 711" at bounding box center [401, 151] width 161 height 17
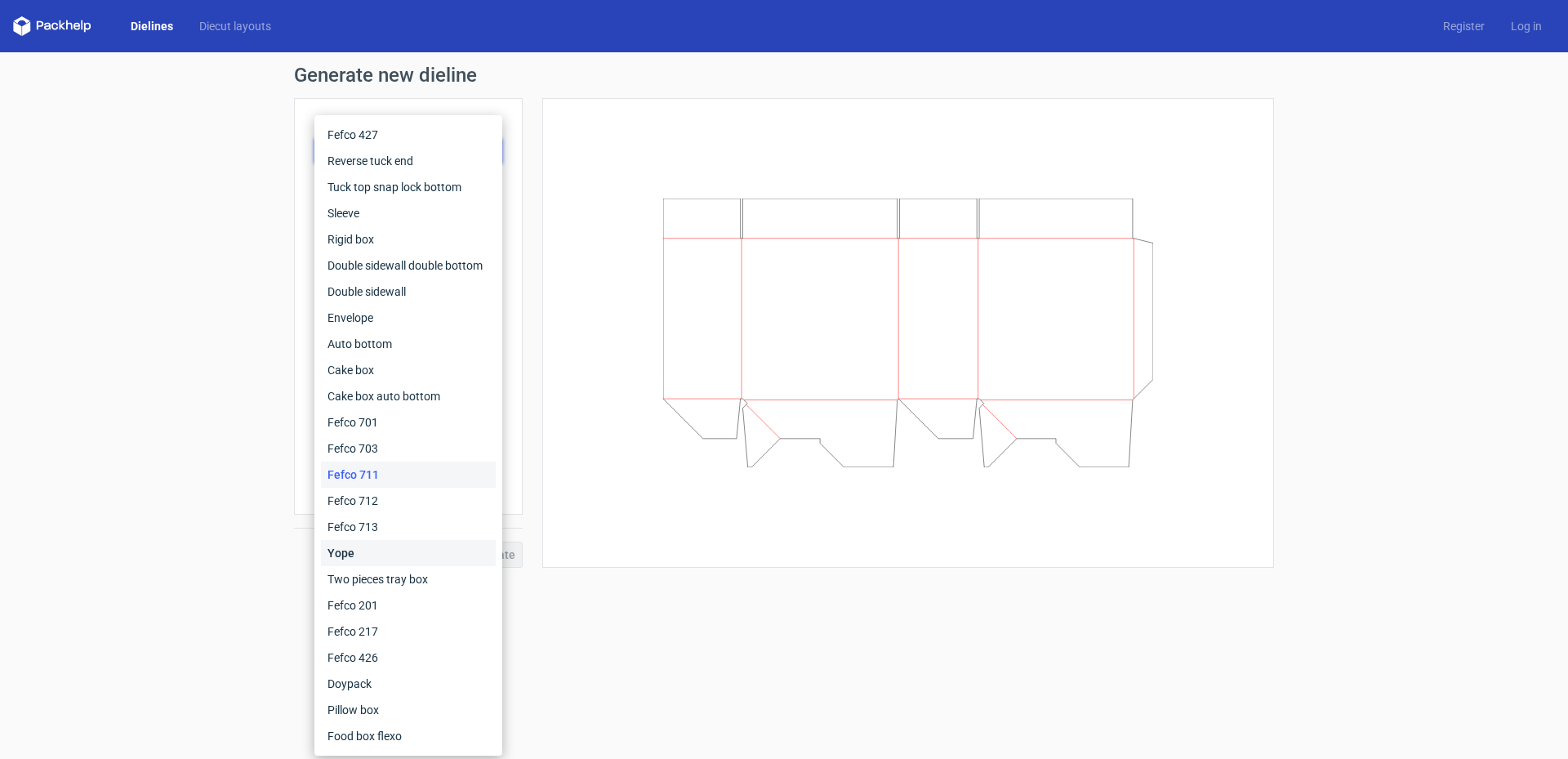
click at [372, 551] on div "Yope" at bounding box center [408, 553] width 175 height 26
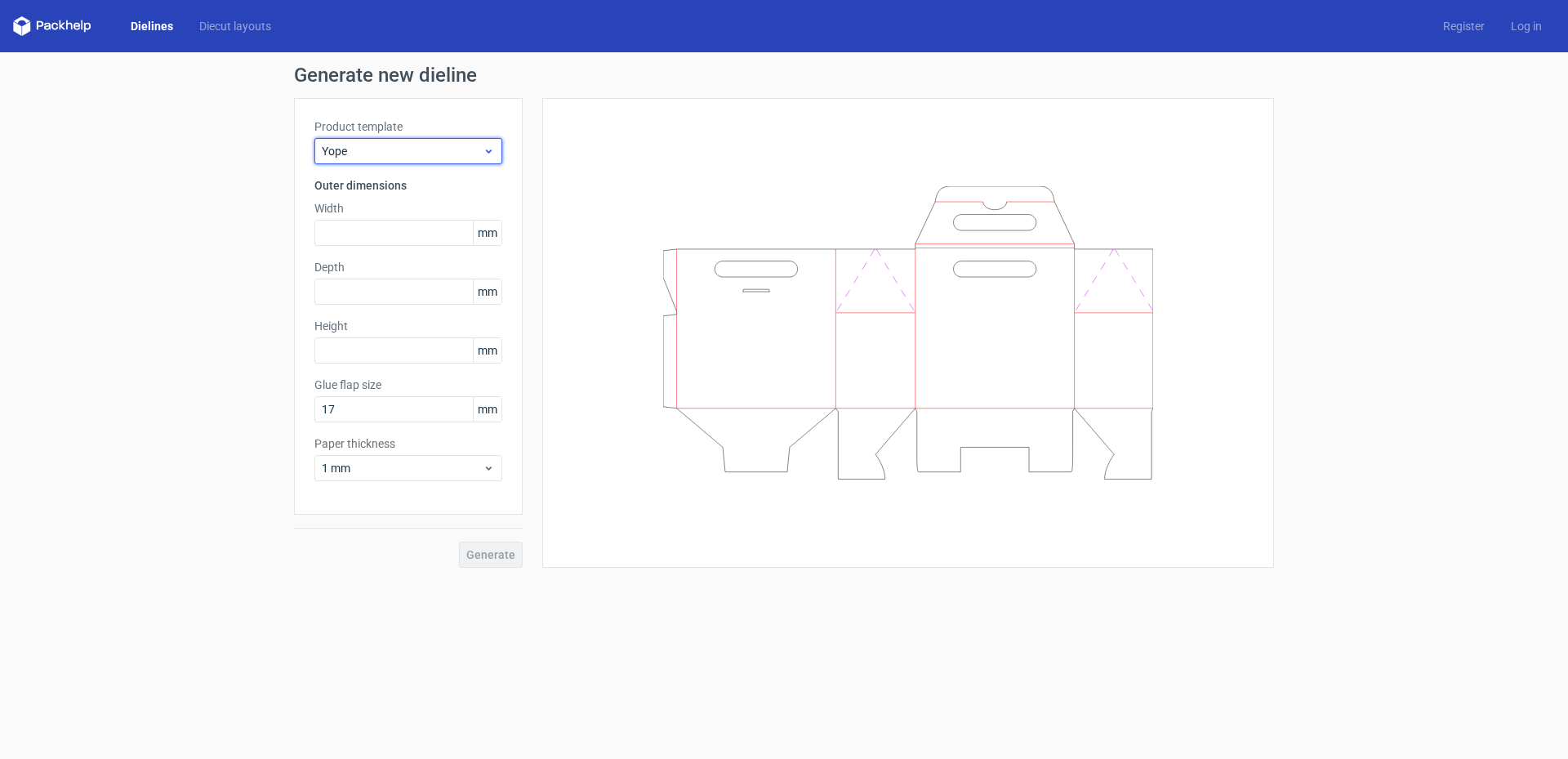
click at [433, 163] on div "Yope" at bounding box center [408, 151] width 188 height 26
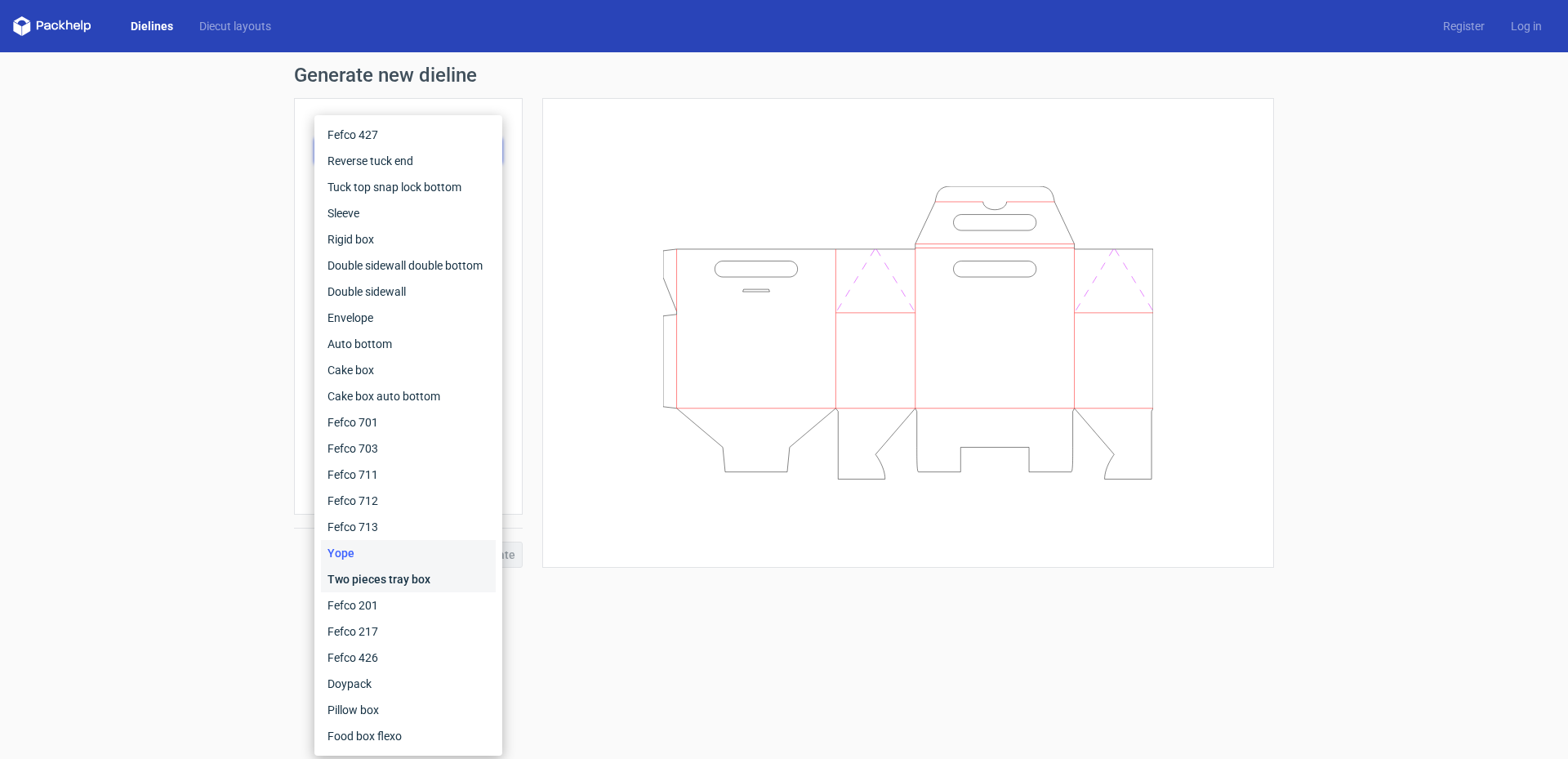
click at [390, 578] on div "Two pieces tray box" at bounding box center [408, 579] width 175 height 26
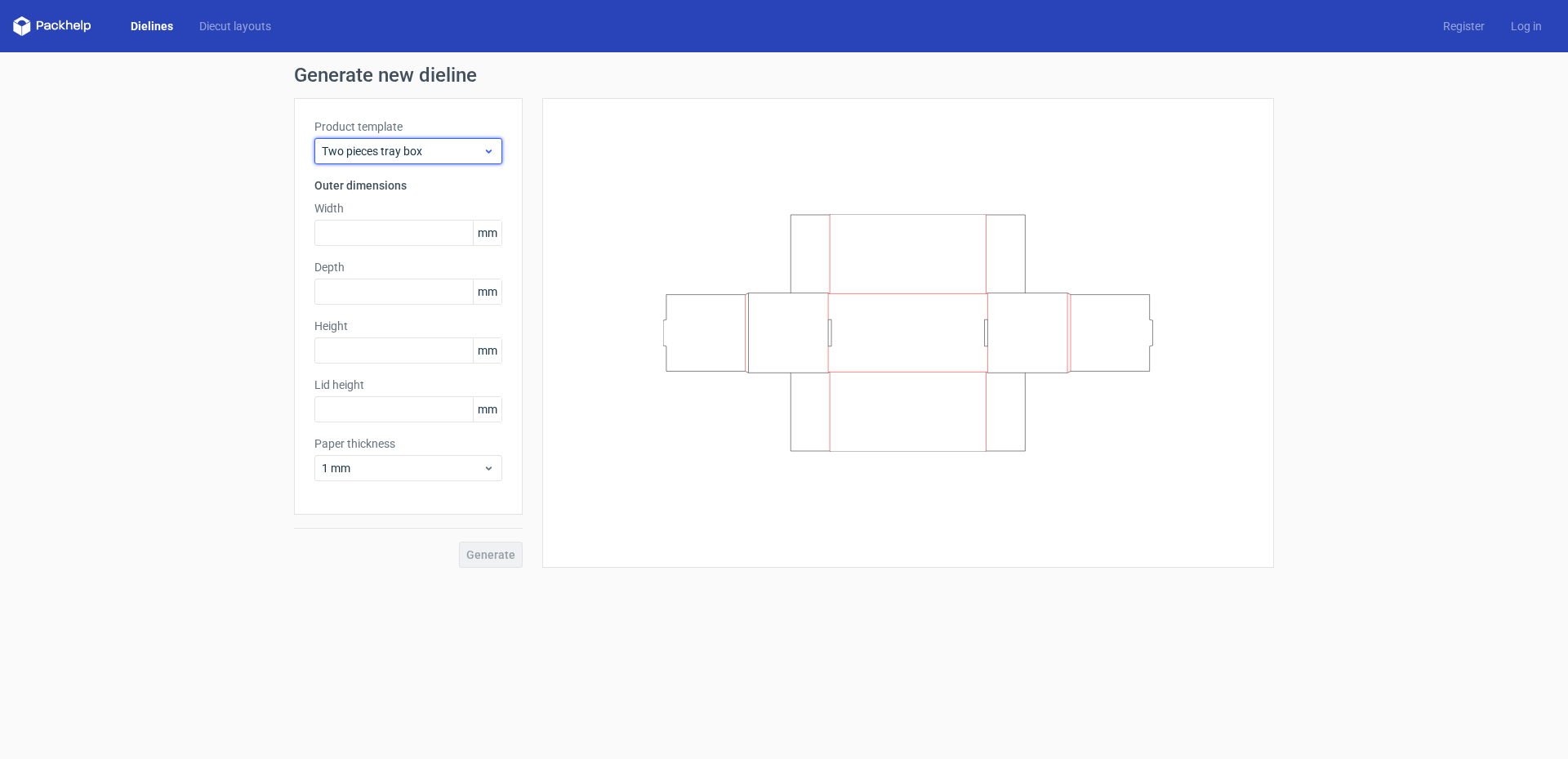
click at [437, 162] on div "Two pieces tray box" at bounding box center [408, 151] width 188 height 26
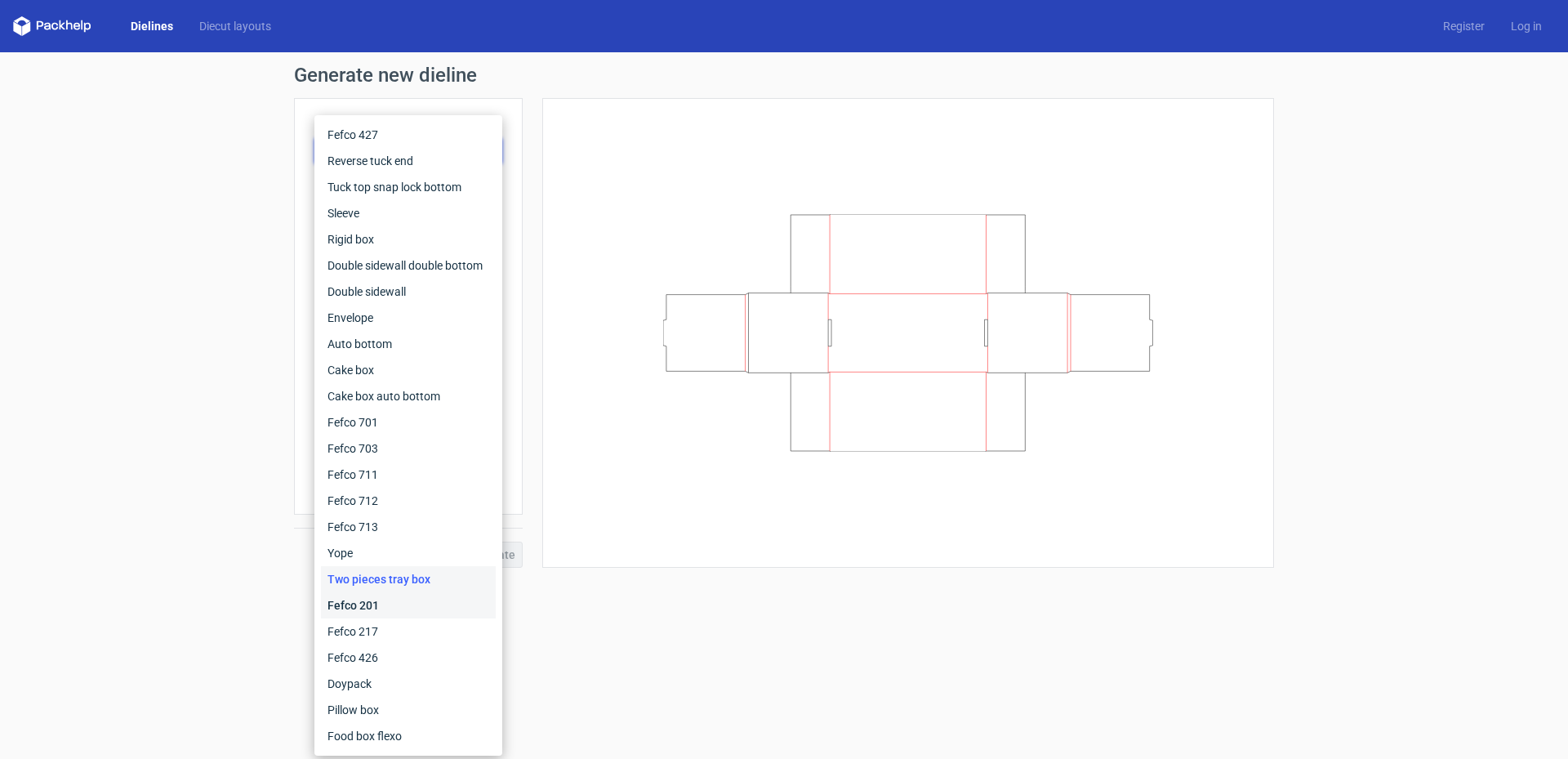
click at [422, 598] on div "Fefco 201" at bounding box center [408, 605] width 175 height 26
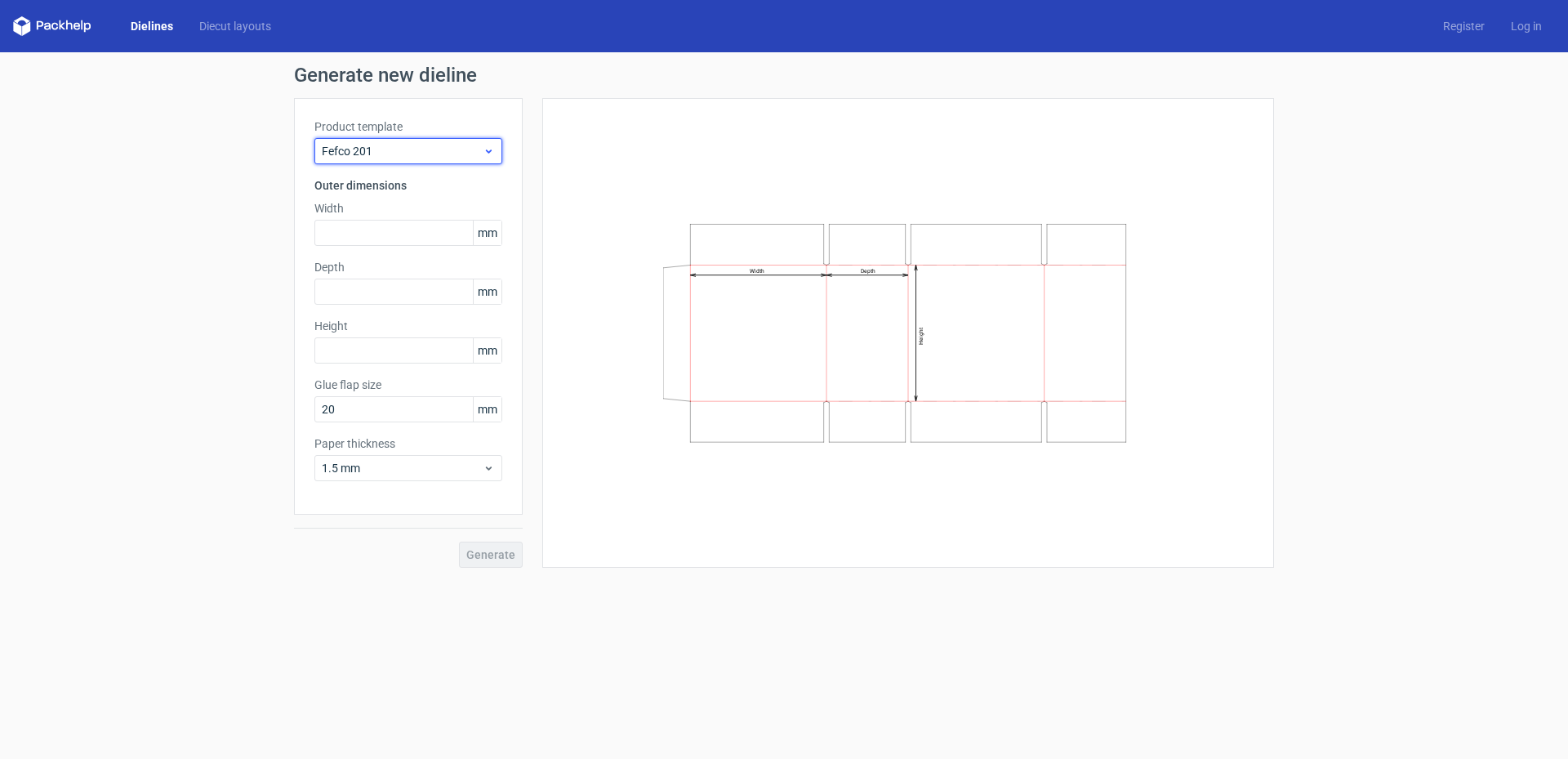
click at [427, 145] on span "Fefco 201" at bounding box center [401, 151] width 161 height 17
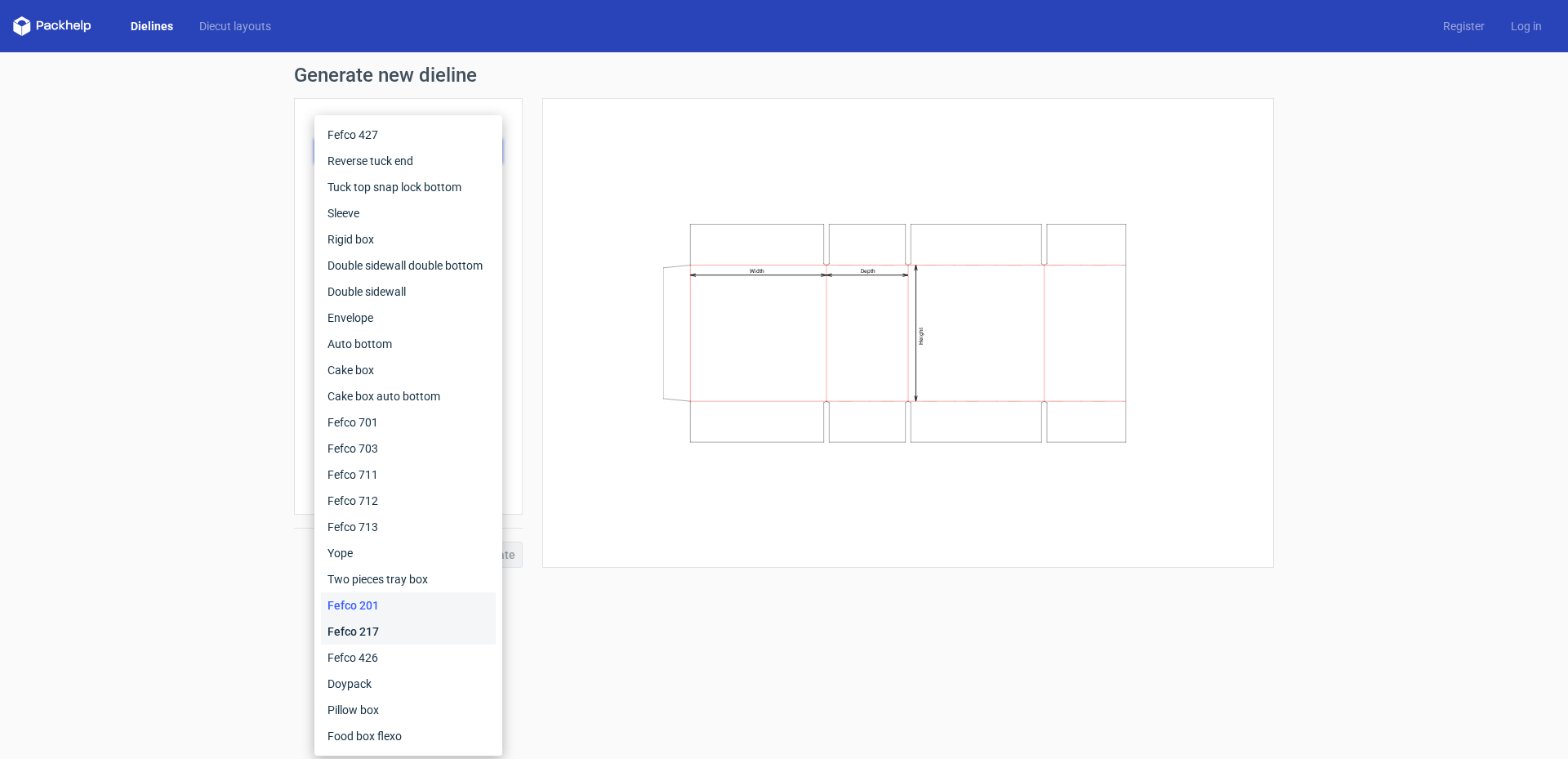
click at [401, 635] on div "Fefco 217" at bounding box center [408, 631] width 175 height 26
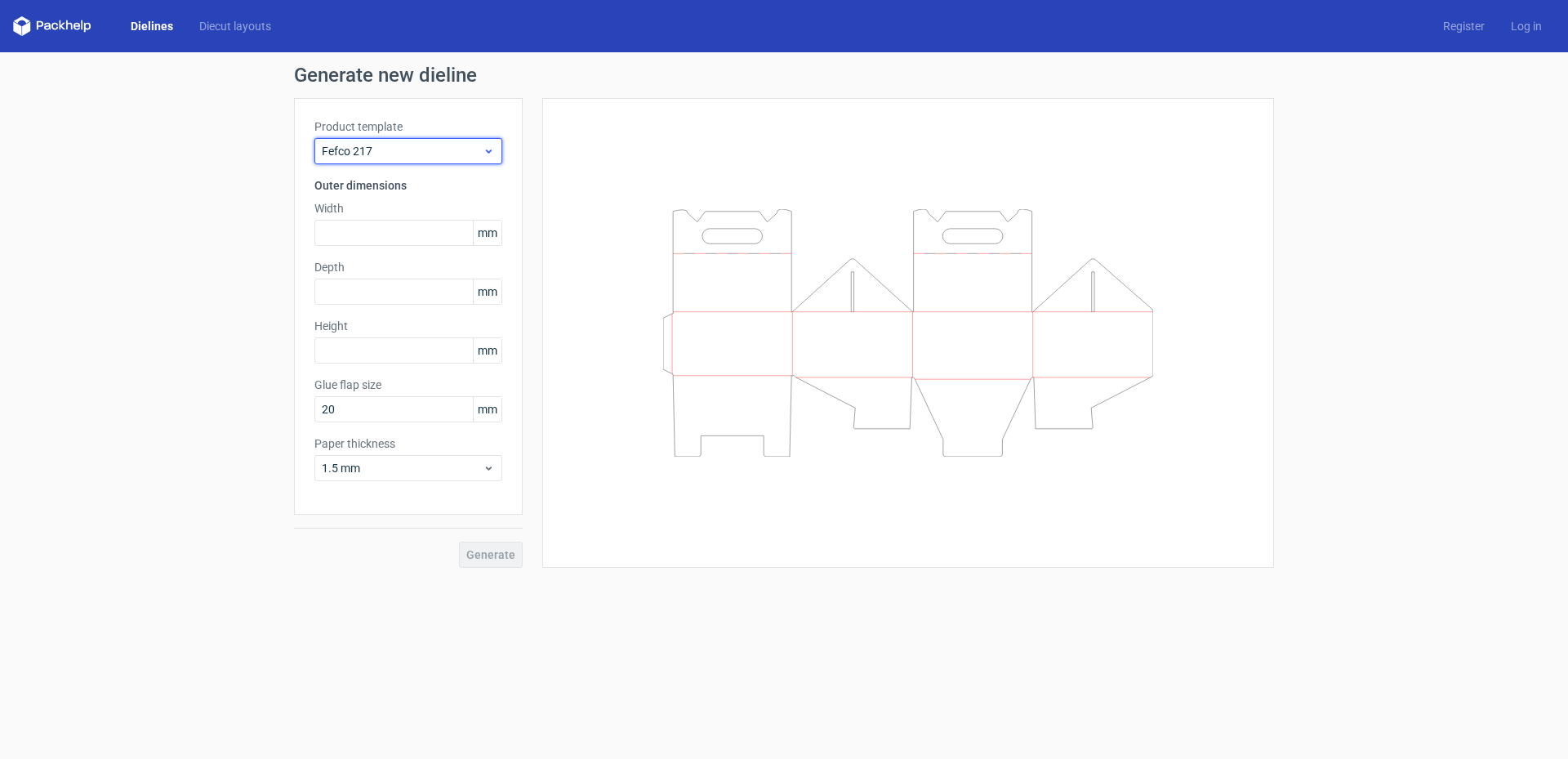
click at [441, 154] on span "Fefco 217" at bounding box center [401, 151] width 161 height 17
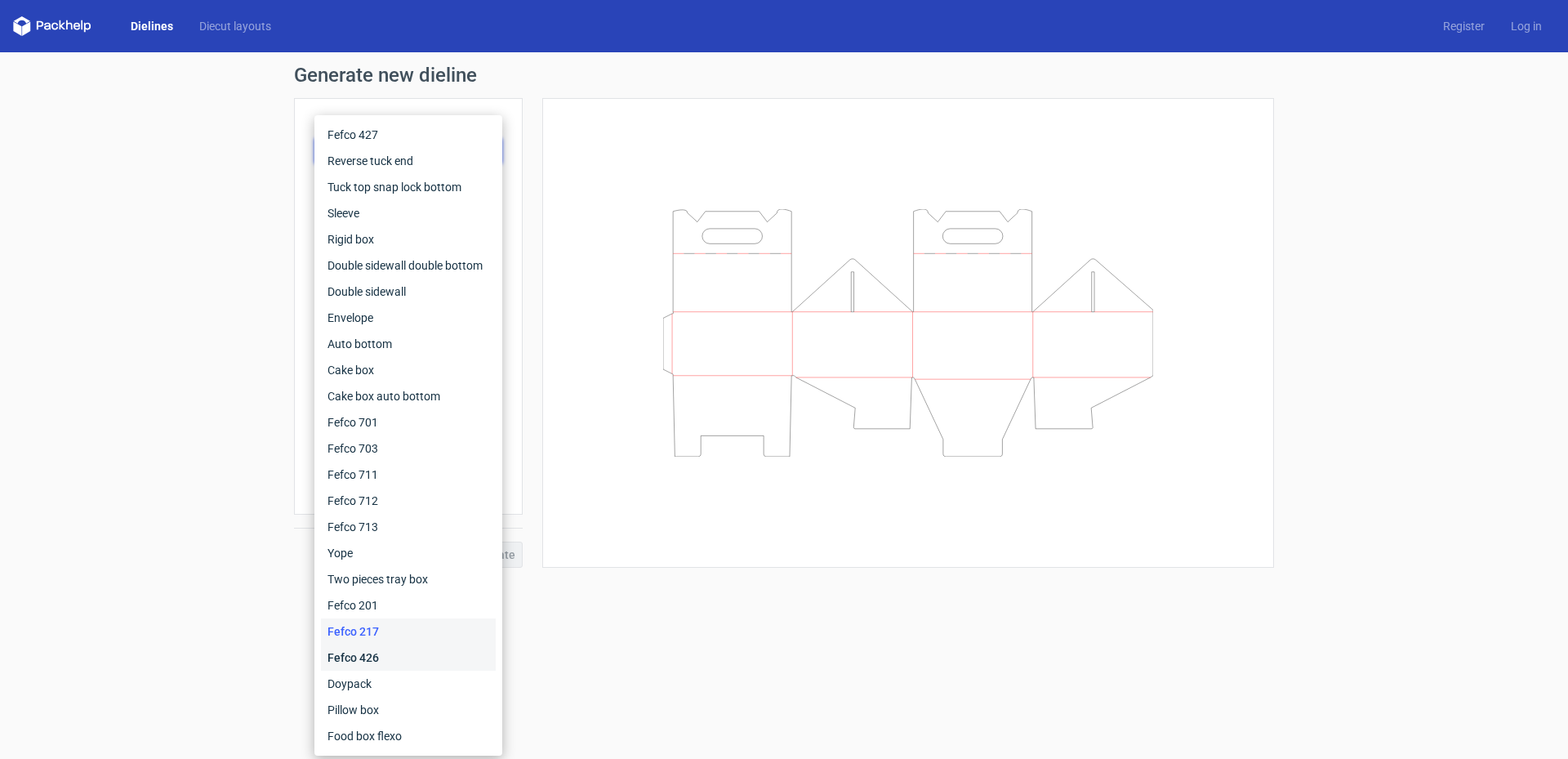
click at [401, 656] on div "Fefco 426" at bounding box center [408, 658] width 175 height 26
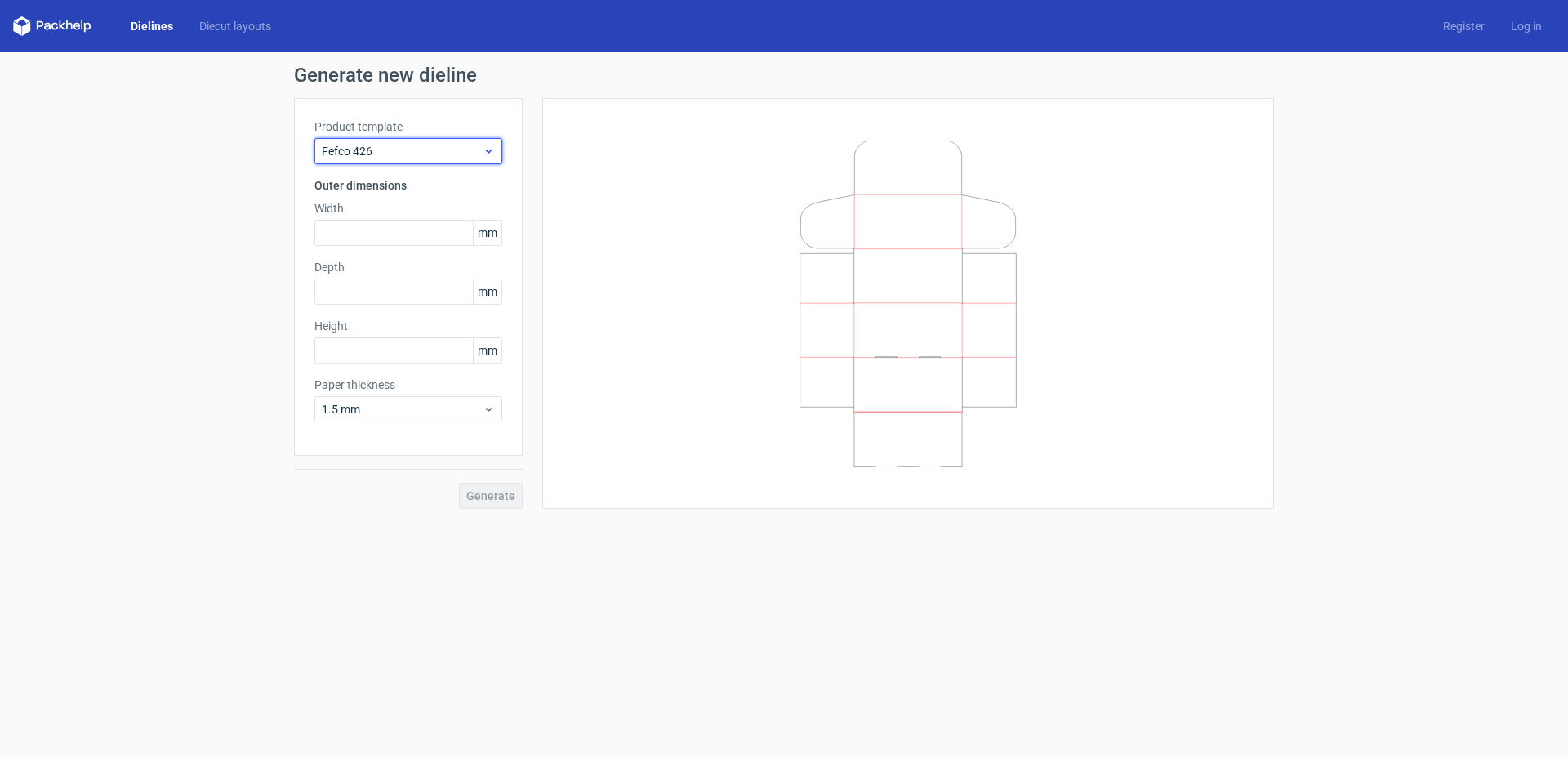
click at [447, 160] on div "Fefco 426" at bounding box center [408, 151] width 188 height 26
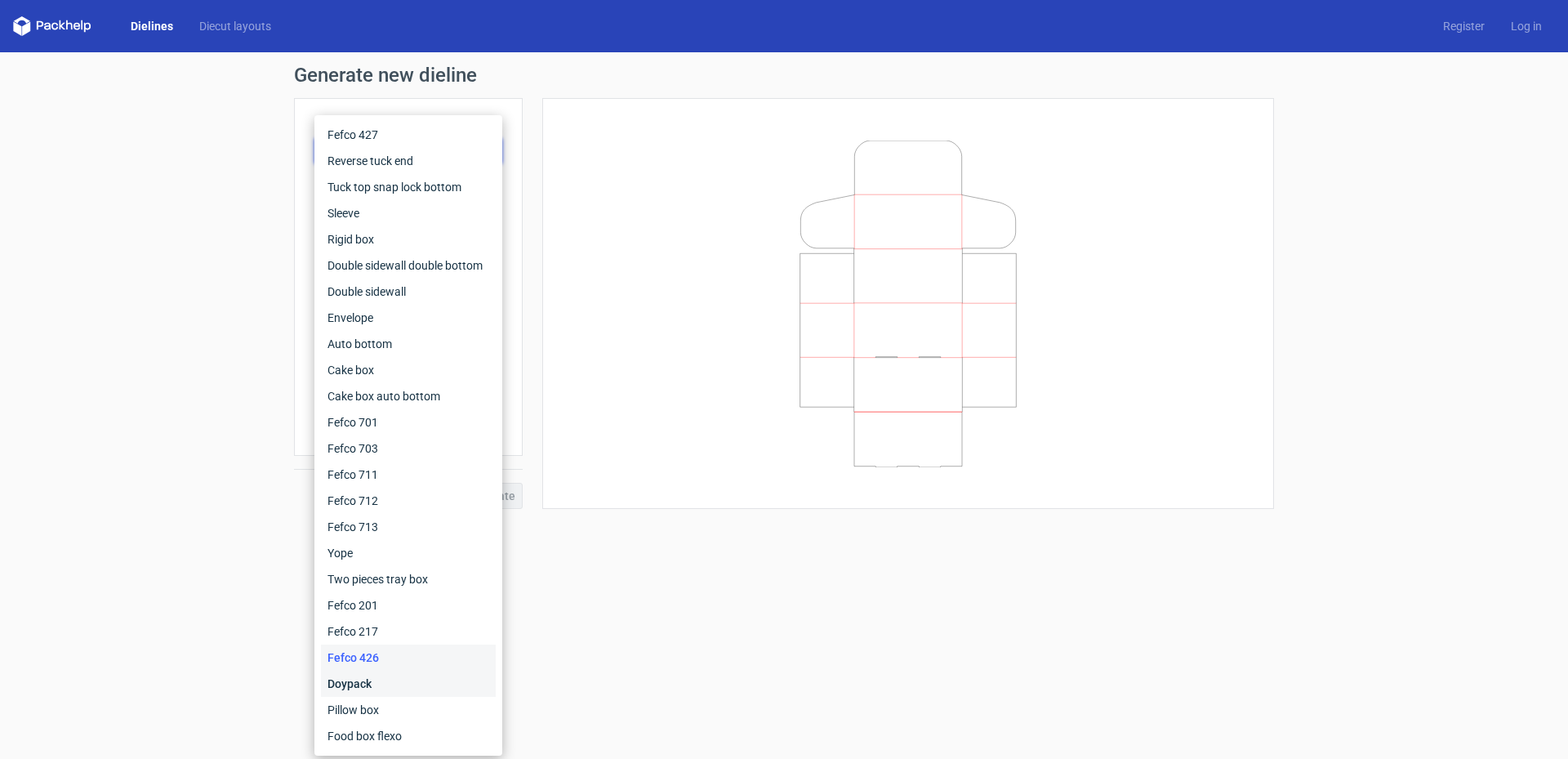
click at [432, 687] on div "Doypack" at bounding box center [408, 684] width 175 height 26
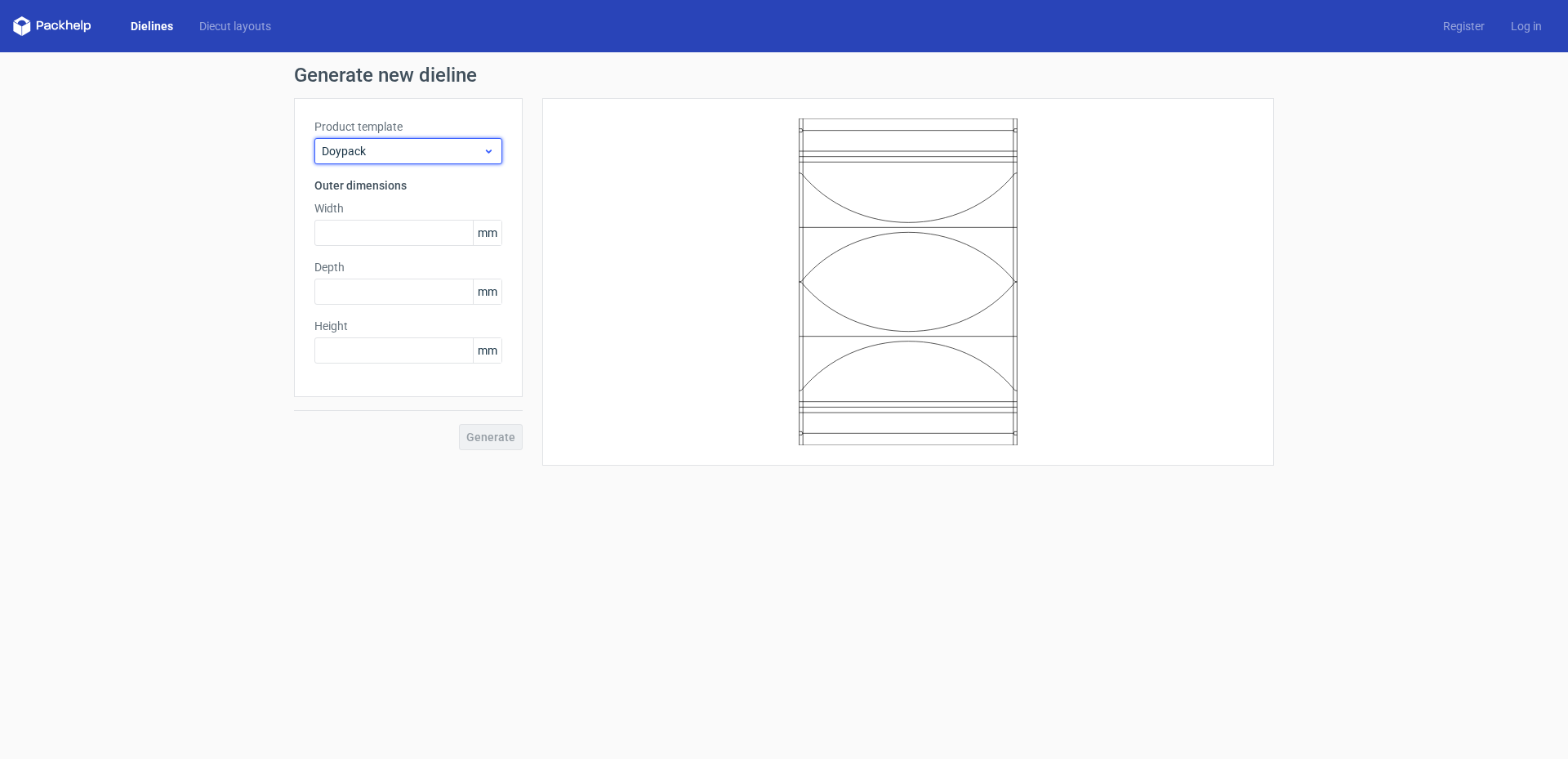
click at [444, 150] on span "Doypack" at bounding box center [401, 151] width 161 height 17
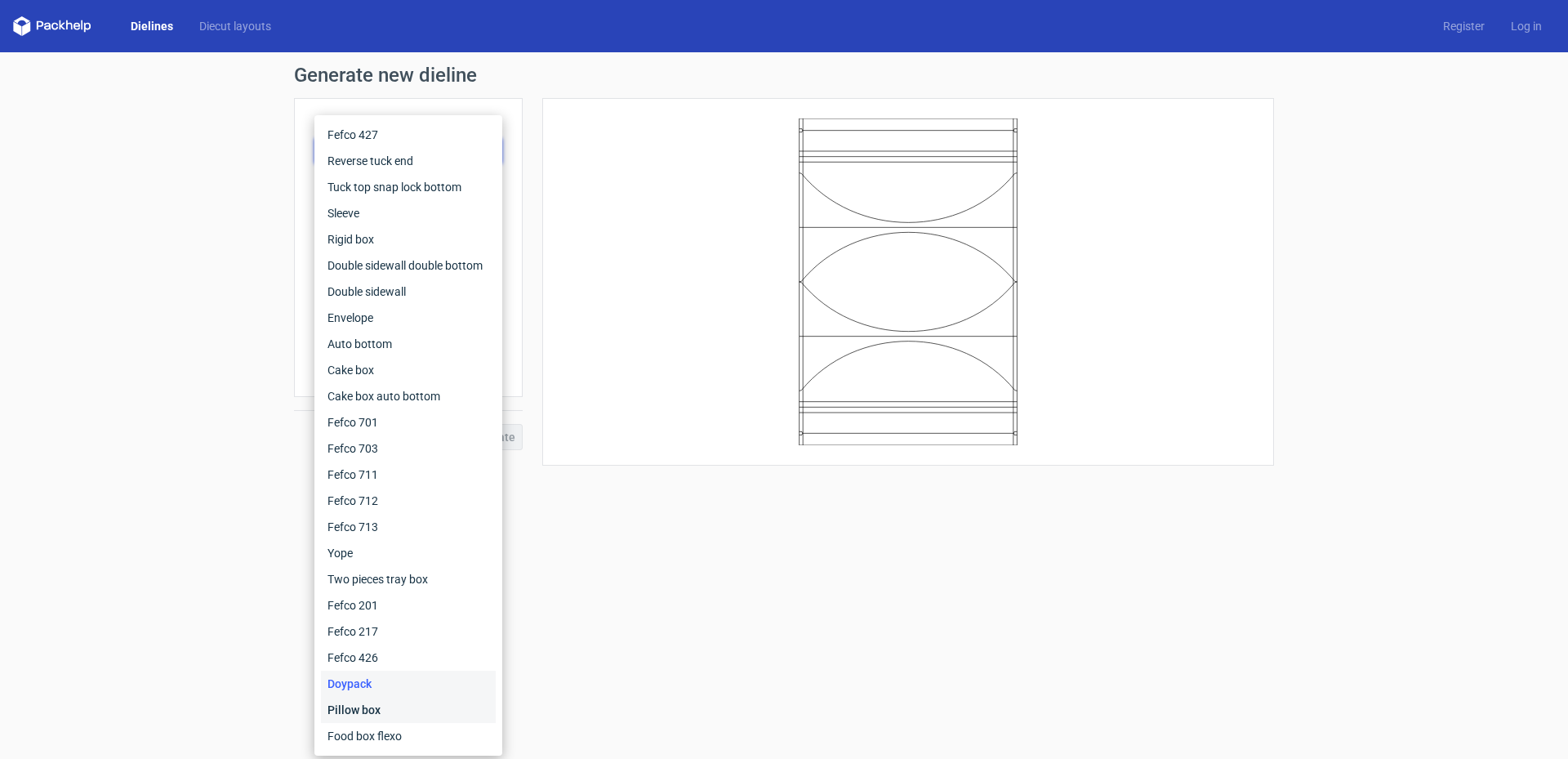
click at [399, 705] on div "Pillow box" at bounding box center [408, 710] width 175 height 26
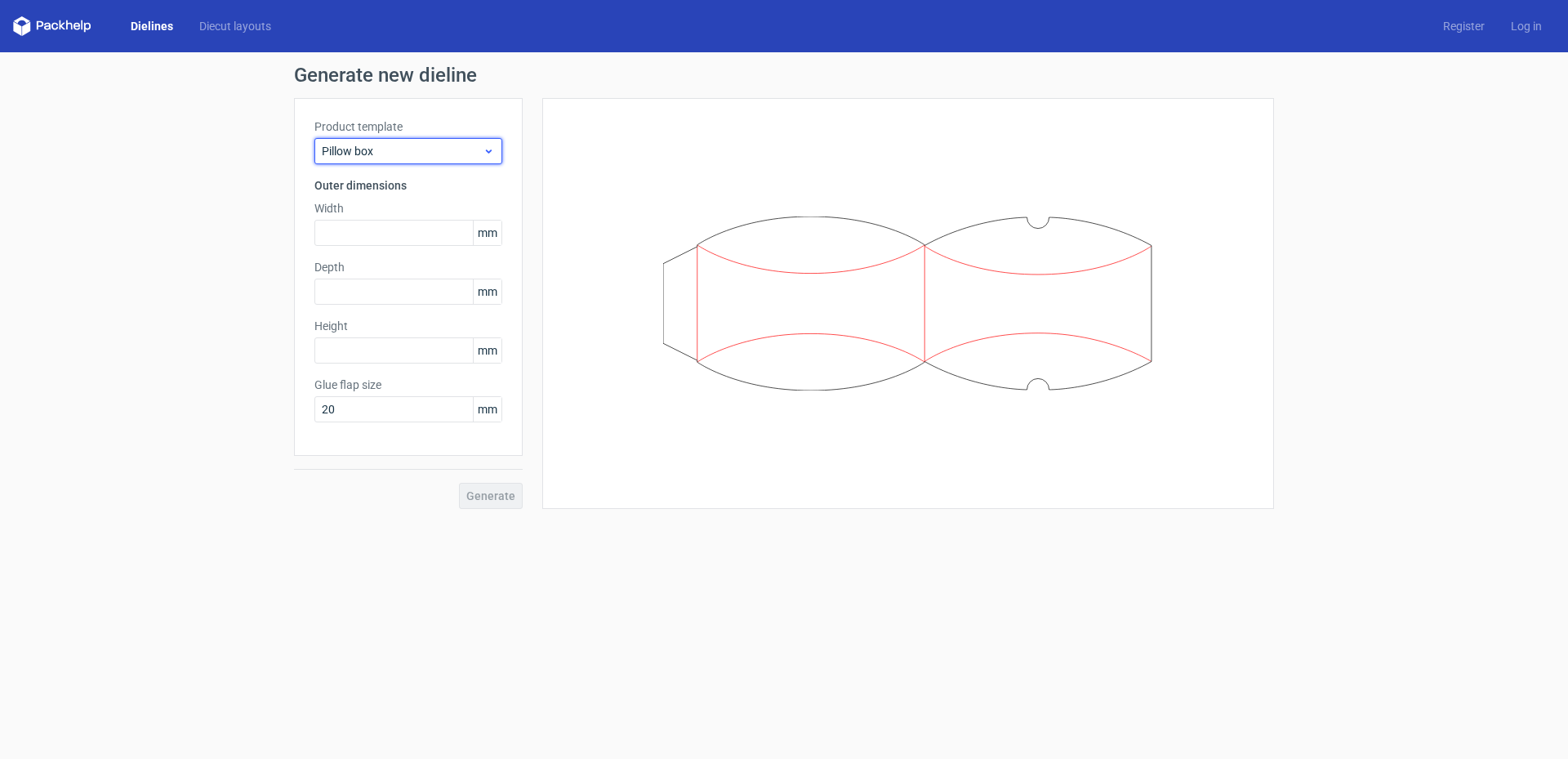
click at [425, 161] on div "Pillow box" at bounding box center [408, 151] width 188 height 26
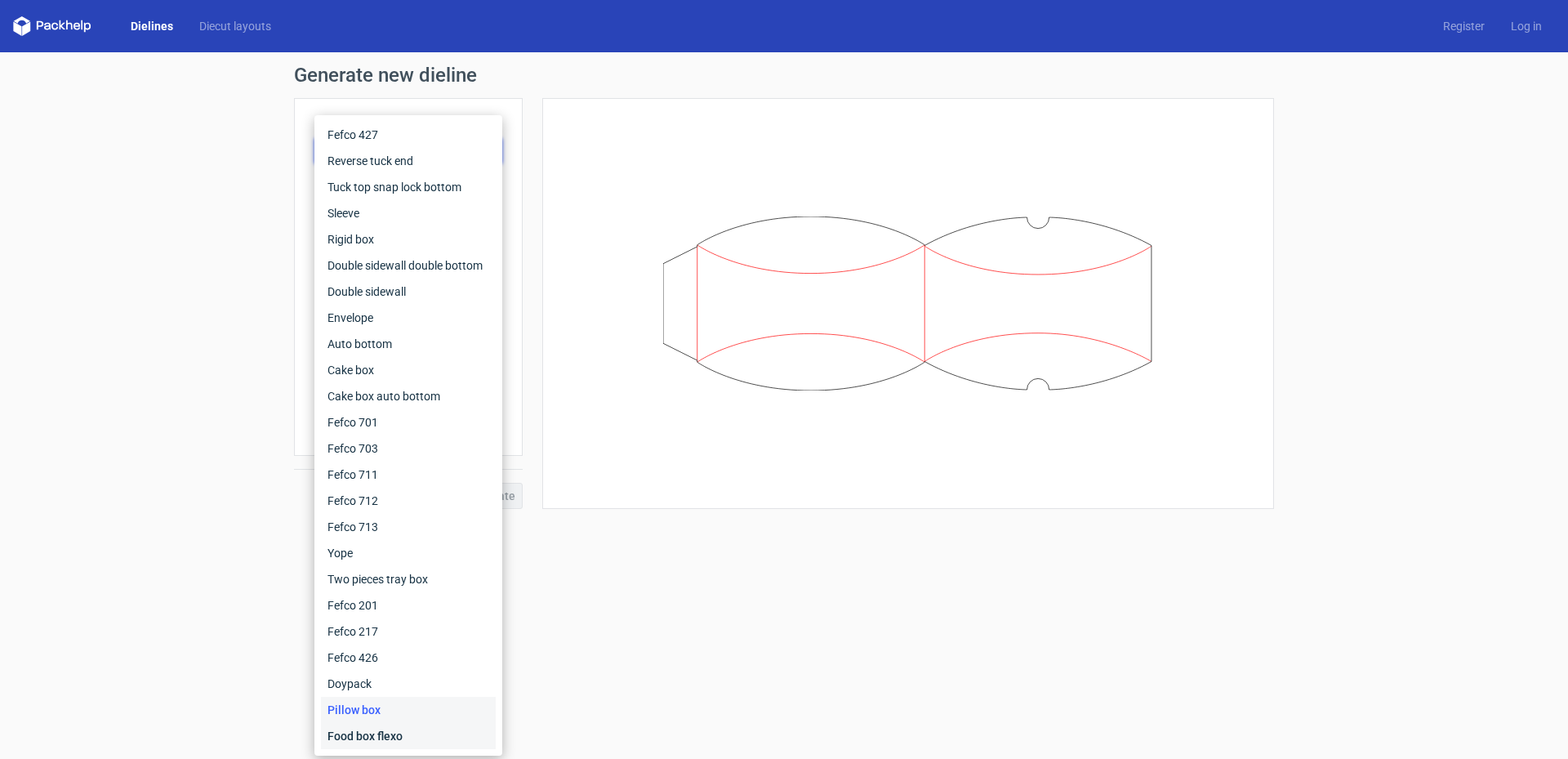
click at [399, 736] on div "Food box flexo" at bounding box center [408, 736] width 175 height 26
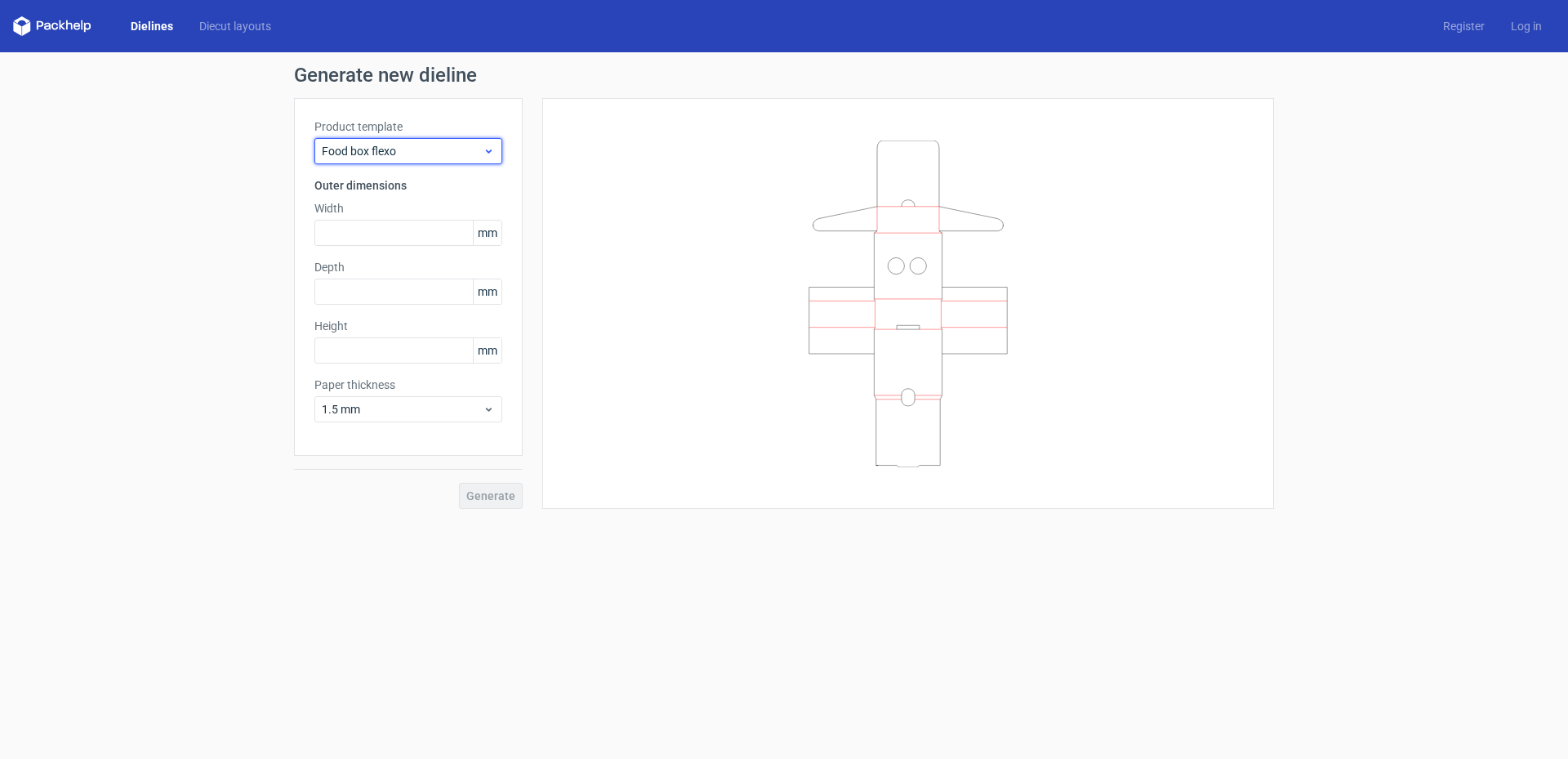
click at [411, 151] on span "Food box flexo" at bounding box center [401, 151] width 161 height 17
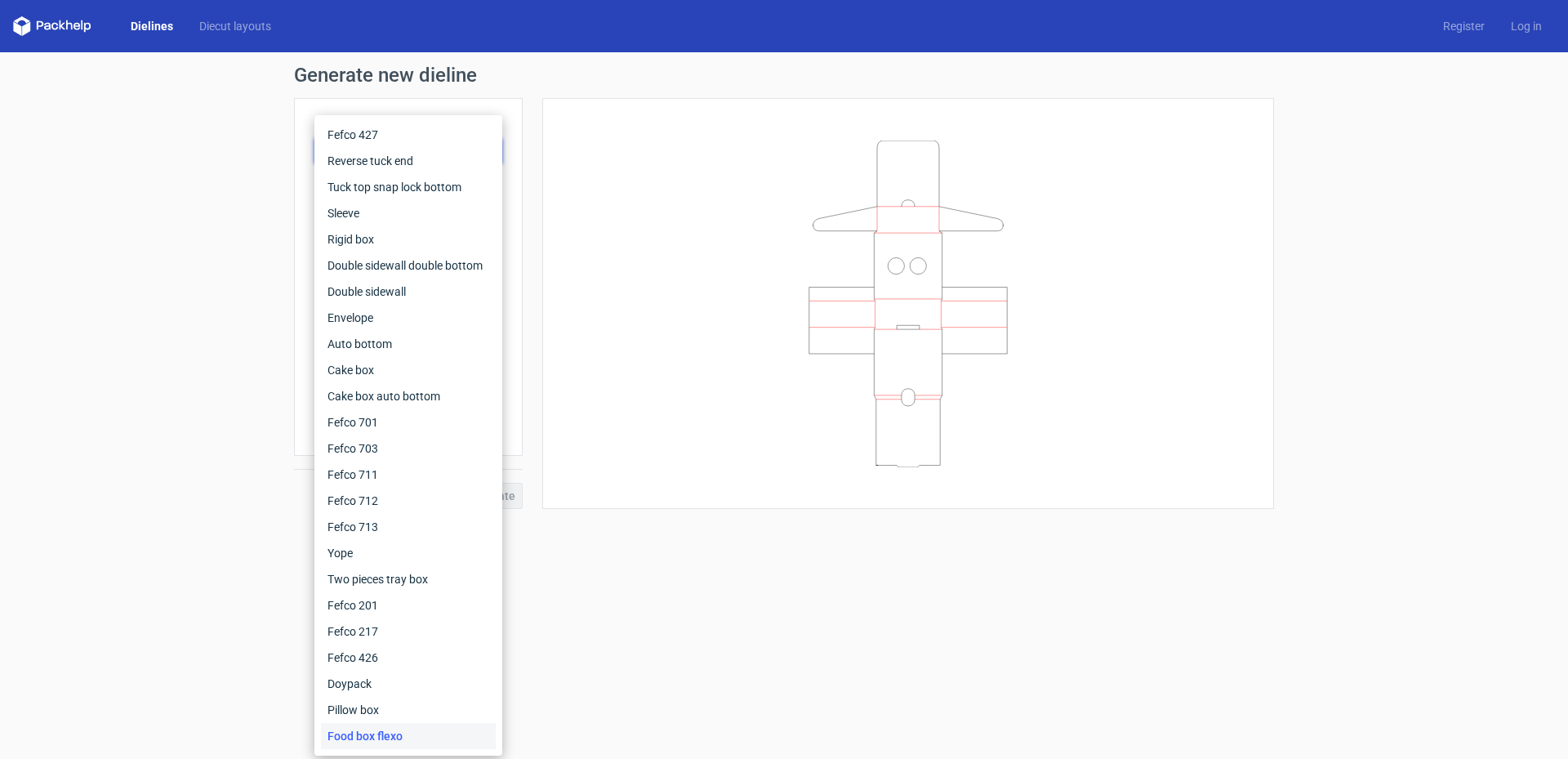
click at [705, 632] on form "Generate new dieline Product template Food box flexo Outer dimensions Width mm …" at bounding box center [784, 405] width 1568 height 706
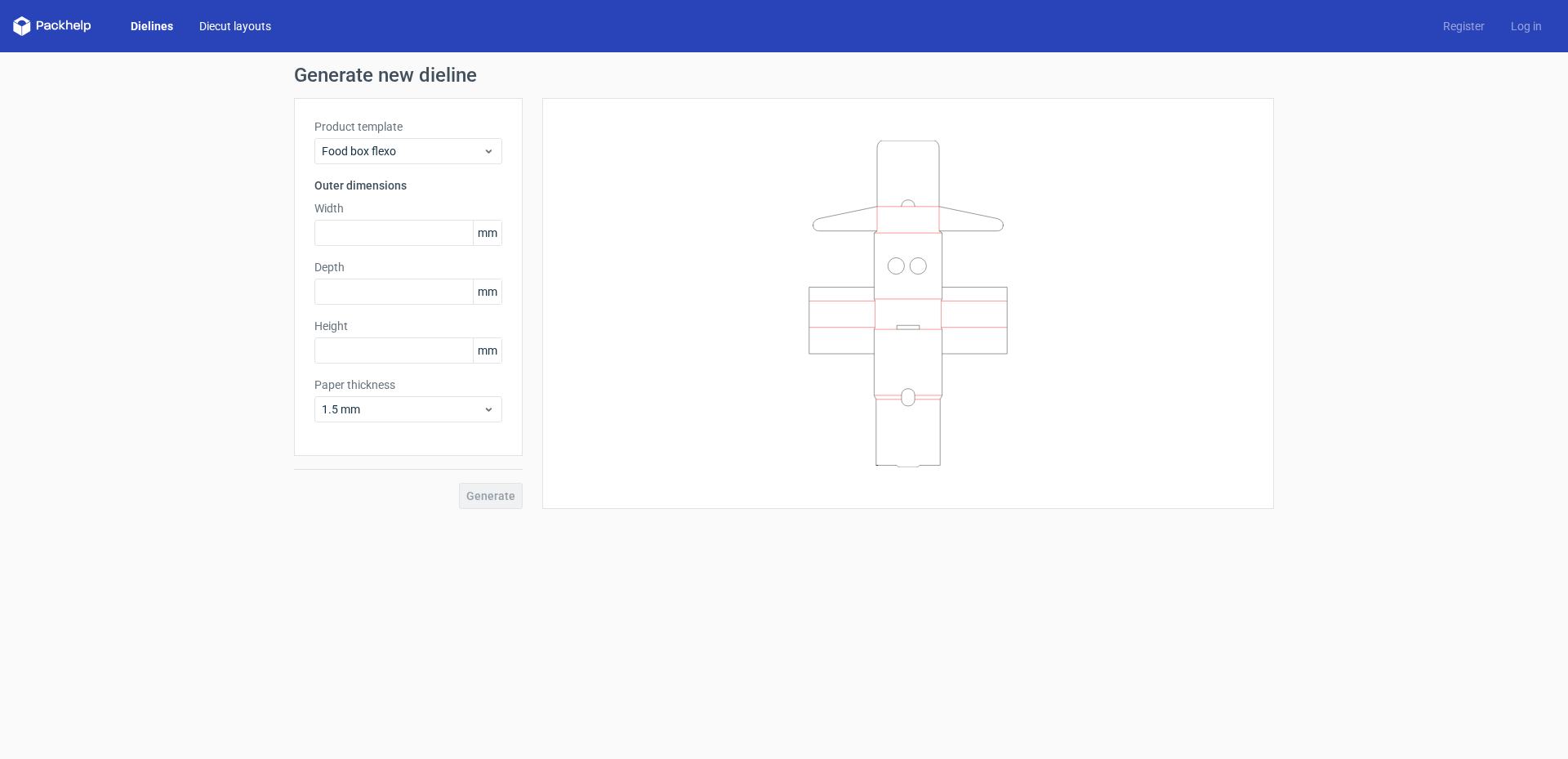
click at [213, 25] on link "Diecut layouts" at bounding box center [234, 26] width 98 height 17
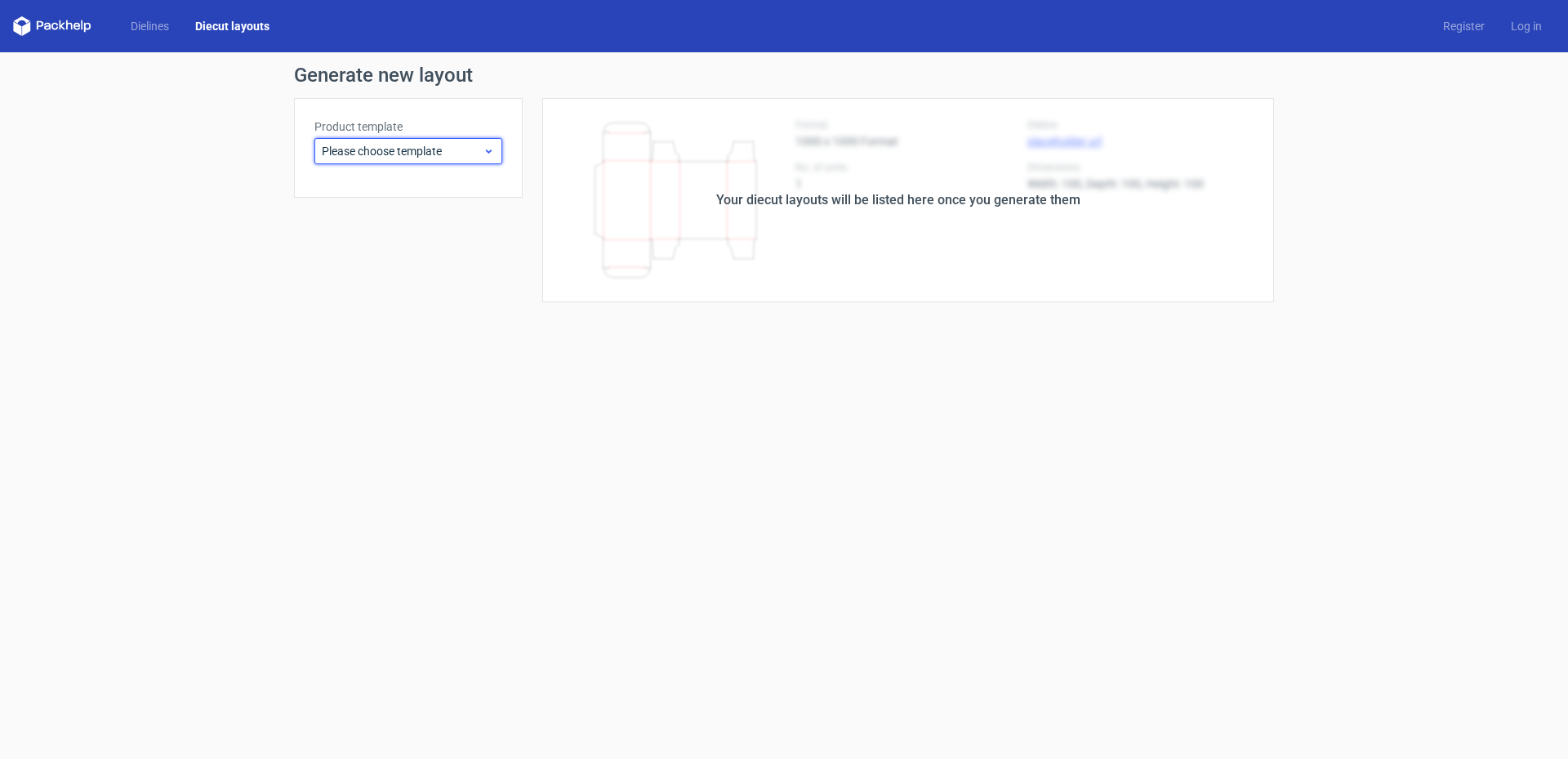
click at [485, 150] on icon at bounding box center [488, 151] width 12 height 13
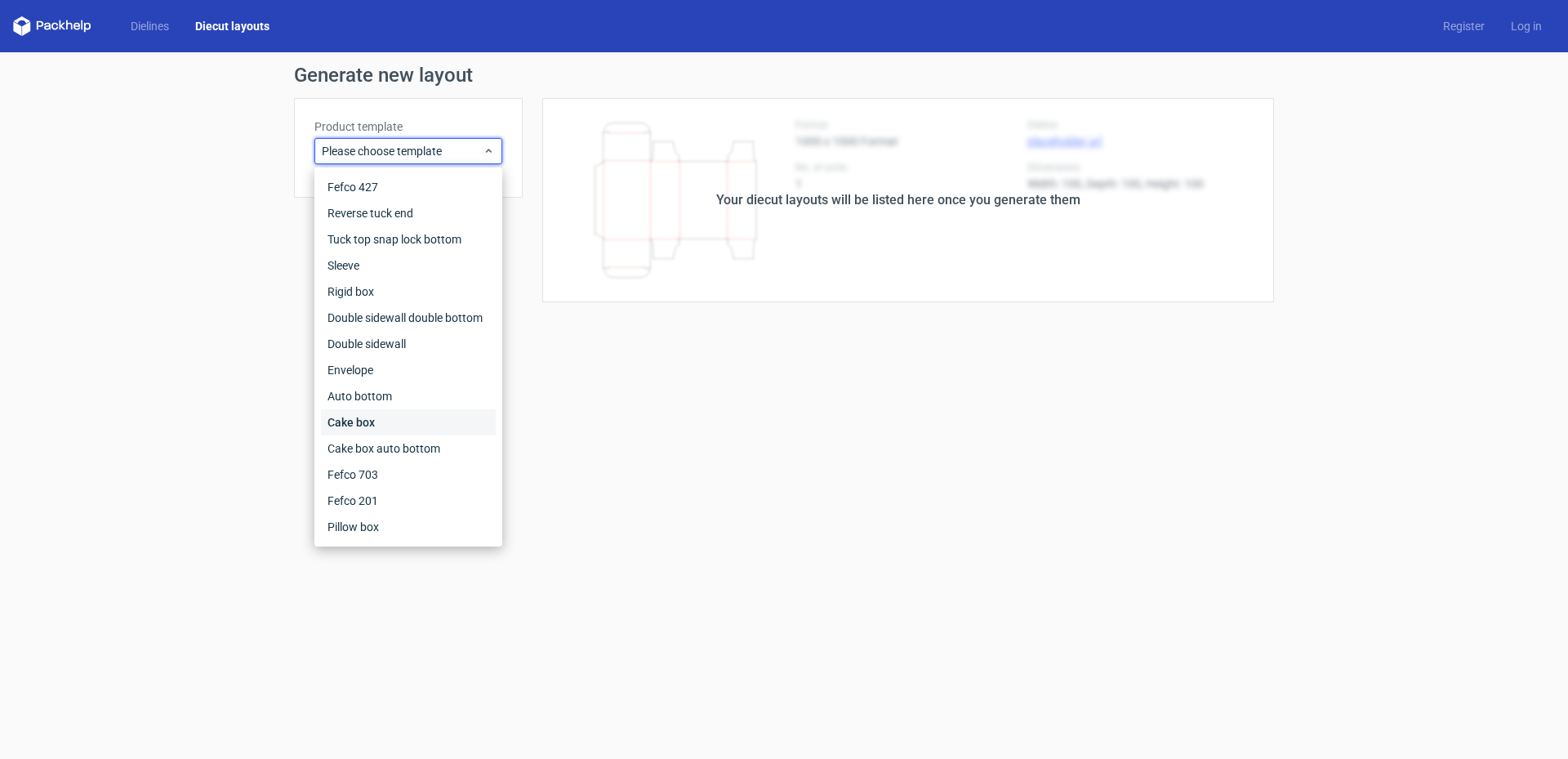
click at [432, 422] on div "Cake box" at bounding box center [408, 422] width 175 height 26
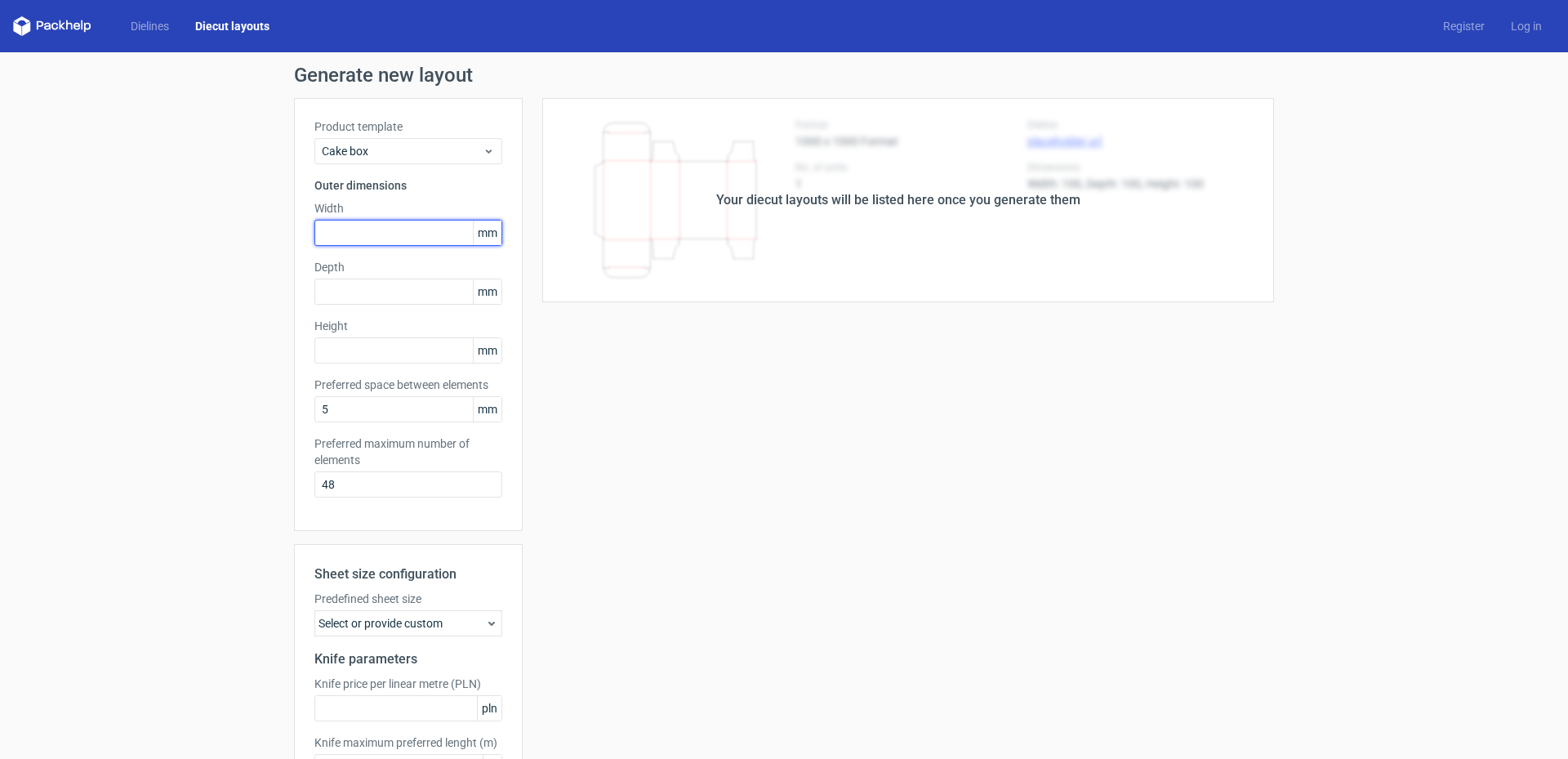
click at [393, 224] on input "text" at bounding box center [408, 232] width 188 height 26
type input "210"
type input "170"
type input "75"
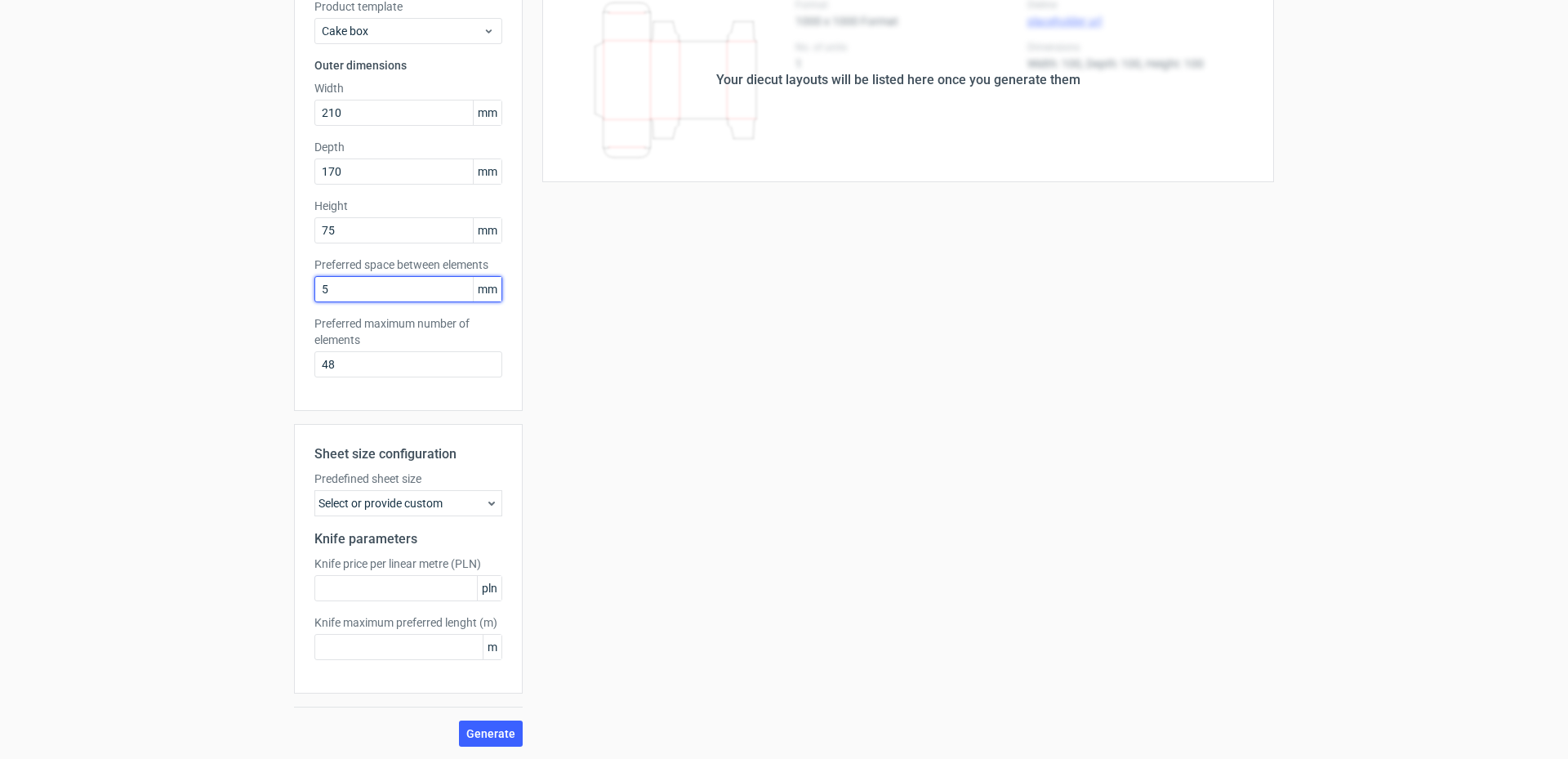
scroll to position [121, 0]
click at [465, 510] on div "Select or provide custom" at bounding box center [408, 503] width 188 height 26
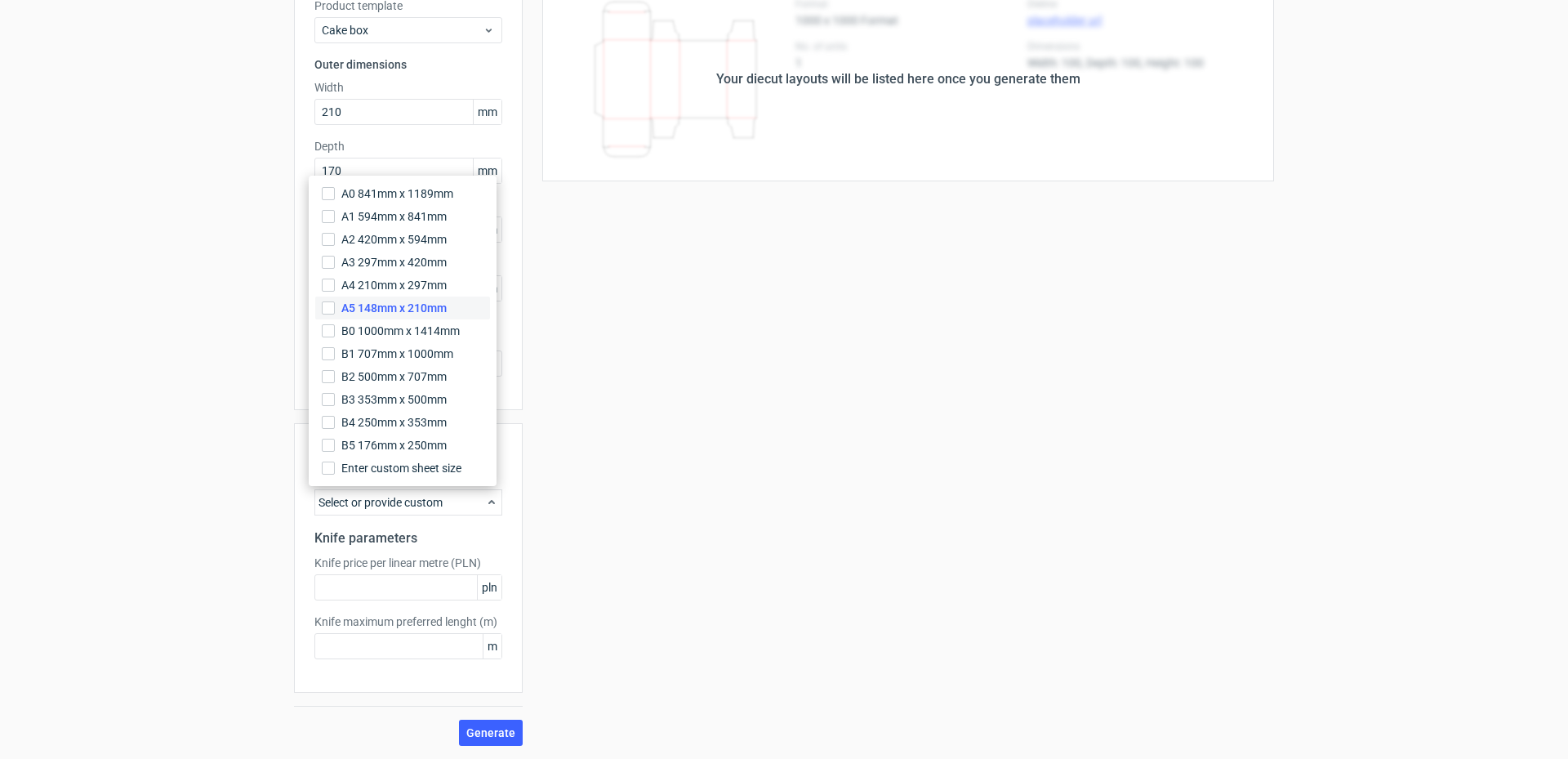
click at [399, 300] on span "A5 148mm x 210mm" at bounding box center [393, 308] width 105 height 17
click at [334, 301] on input "A5 148mm x 210mm" at bounding box center [328, 308] width 13 height 13
click at [482, 734] on span "Generate" at bounding box center [490, 732] width 49 height 11
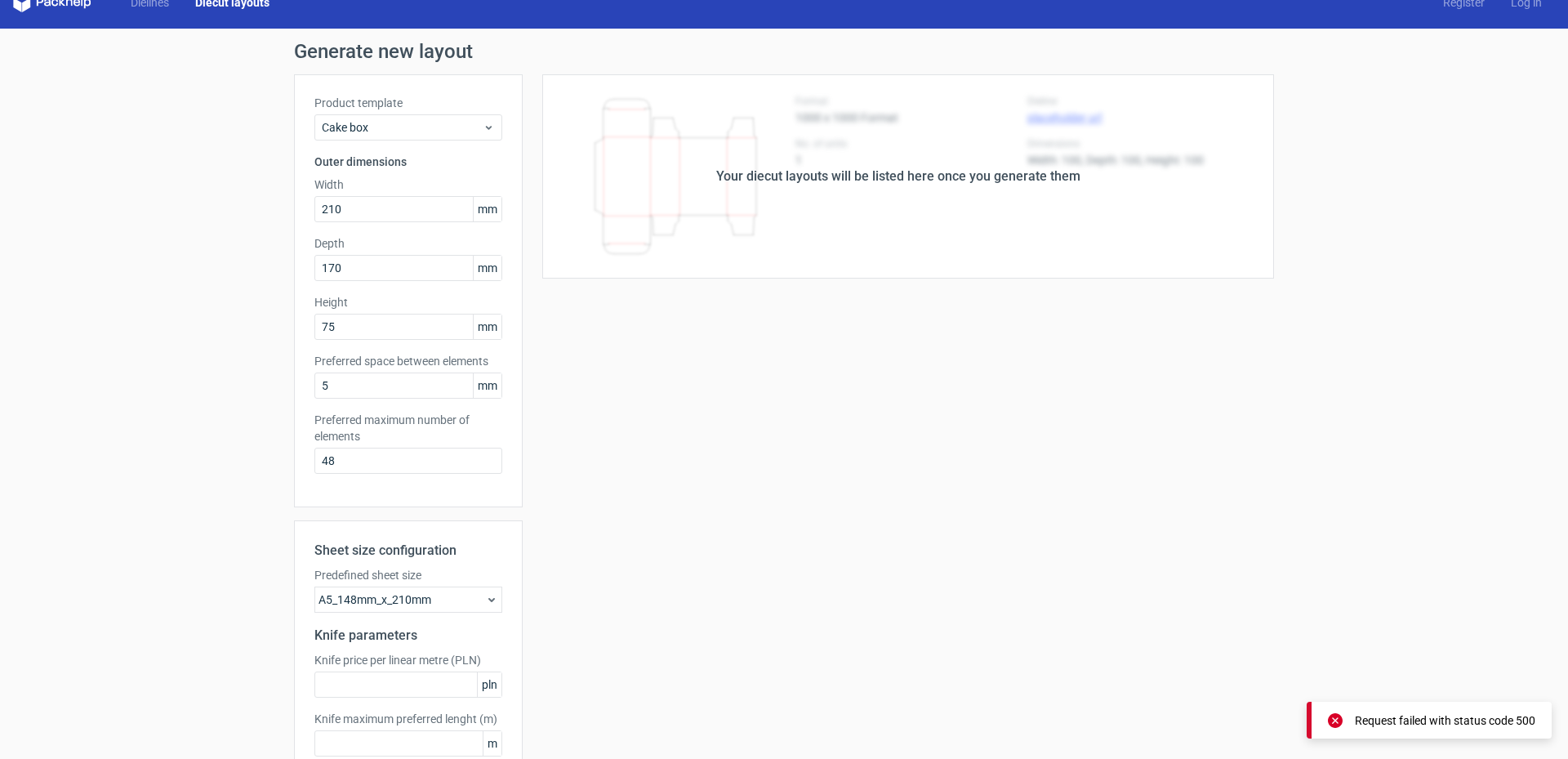
scroll to position [0, 0]
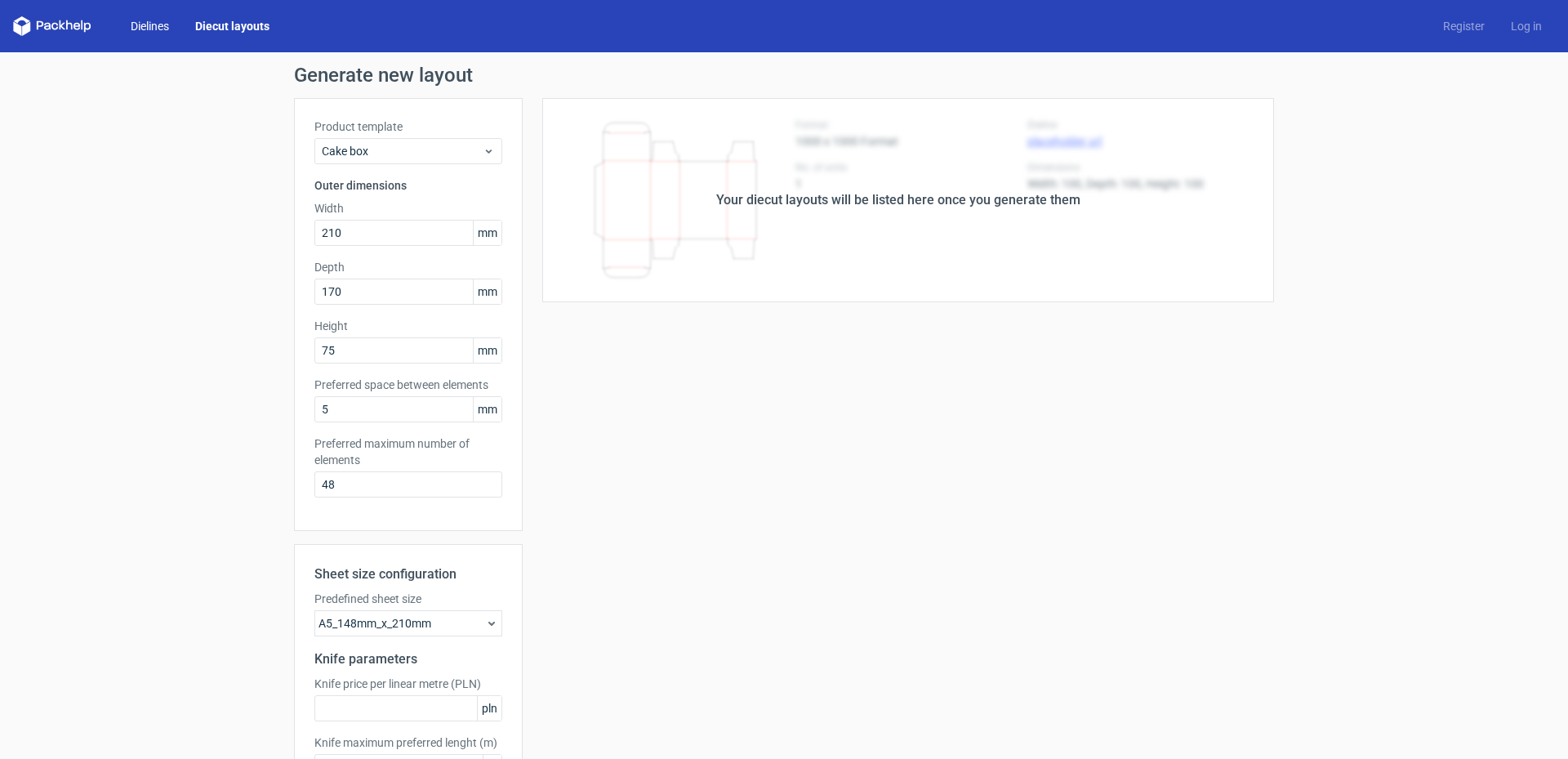
click at [161, 23] on link "Dielines" at bounding box center [150, 26] width 64 height 17
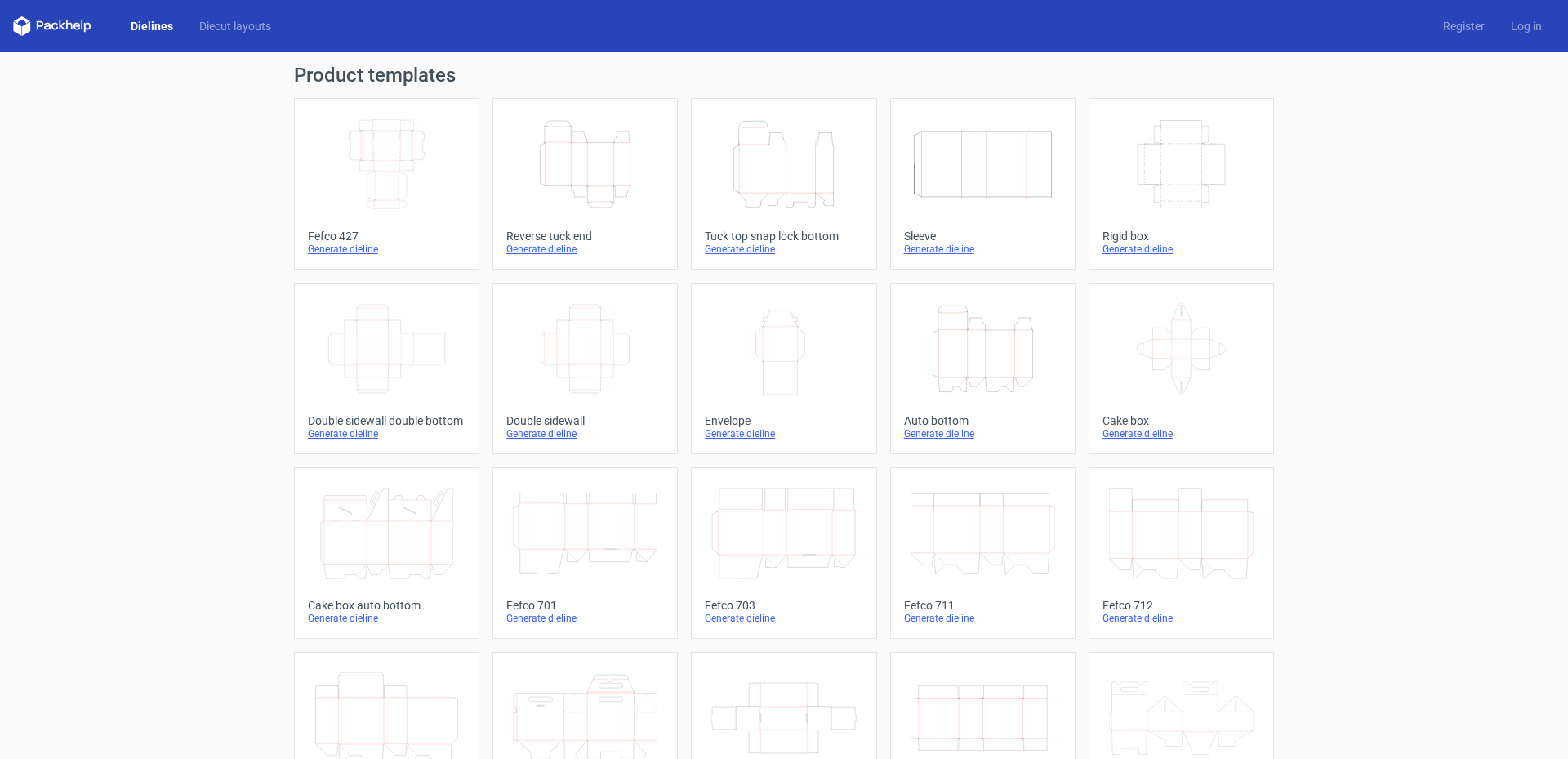
click at [1163, 347] on icon at bounding box center [1182, 348] width 145 height 91
